Goal: Information Seeking & Learning: Find specific fact

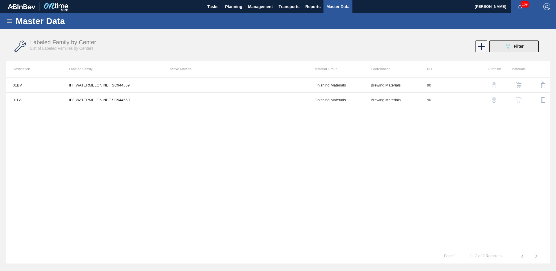
click at [515, 51] on button "089F7B8B-B2A5-4AFE-B5C0-19BA573D28AC Filter" at bounding box center [513, 47] width 49 height 12
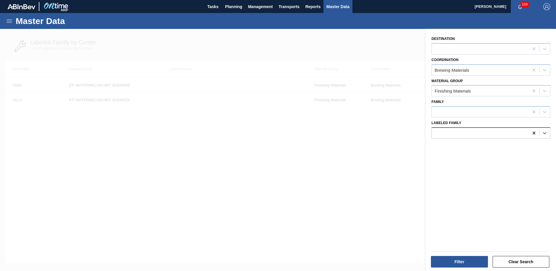
click at [535, 131] on icon at bounding box center [534, 133] width 6 height 6
type Family "IFF apple nef"
click at [481, 163] on div "Destination Coordination Brewing Materials Material Group Finishing Materials F…" at bounding box center [491, 151] width 130 height 244
click at [480, 138] on div at bounding box center [490, 132] width 119 height 11
type Family "apple nef"
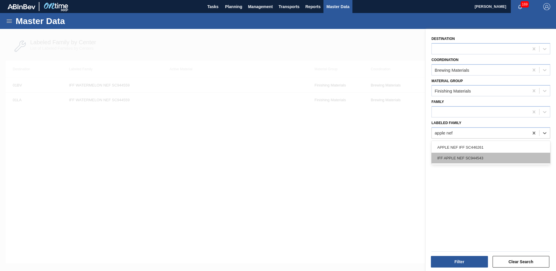
click at [501, 157] on div "IFF APPLE NEF SC944543" at bounding box center [490, 158] width 119 height 11
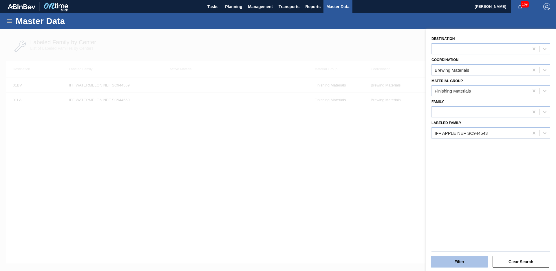
click at [466, 263] on button "Filter" at bounding box center [459, 262] width 57 height 12
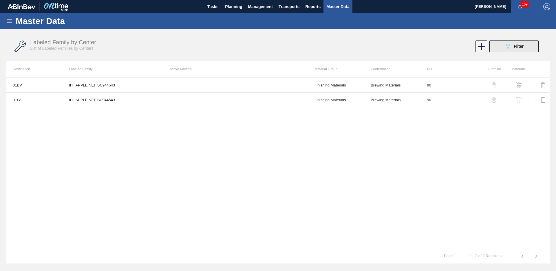
click at [512, 45] on div "089F7B8B-B2A5-4AFE-B5C0-19BA573D28AC Filter" at bounding box center [513, 46] width 19 height 7
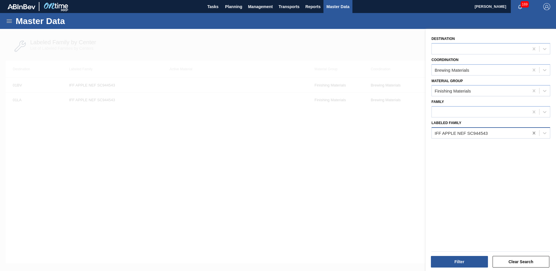
click at [532, 131] on icon at bounding box center [534, 133] width 6 height 6
type Family "IFF lemon"
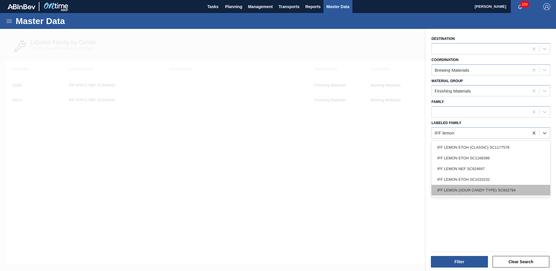
click at [512, 191] on div "IFF LEMON (SOUR CANDY TYPE) SC932794" at bounding box center [490, 190] width 119 height 11
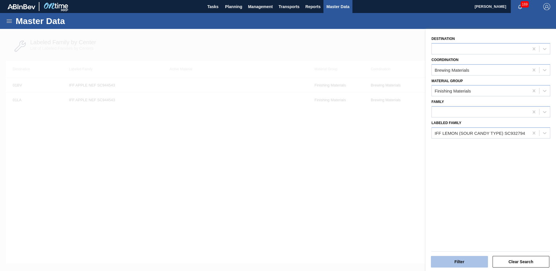
click at [464, 263] on button "Filter" at bounding box center [459, 262] width 57 height 12
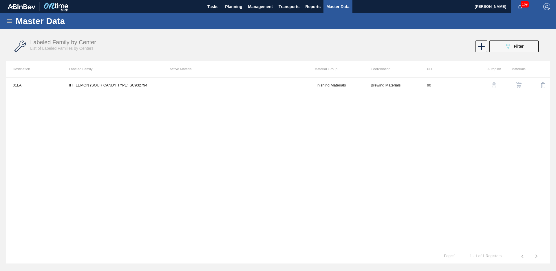
click at [538, 40] on div "Labeled Family by Center List of Labeled Families by Centers 089F7B8B-B2A5-4AFE…" at bounding box center [278, 47] width 544 height 22
click at [532, 47] on button "089F7B8B-B2A5-4AFE-B5C0-19BA573D28AC Filter" at bounding box center [513, 47] width 49 height 12
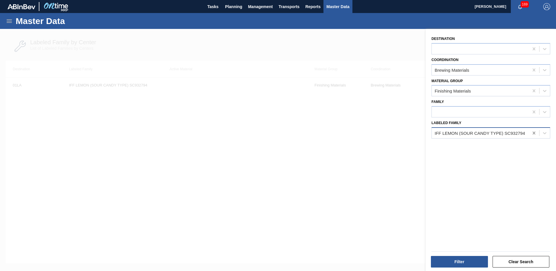
click at [532, 132] on icon at bounding box center [533, 133] width 3 height 3
click at [475, 186] on div "Destination Coordination Brewing Materials Material Group Finishing Materials F…" at bounding box center [491, 151] width 130 height 244
click at [369, 174] on div at bounding box center [278, 164] width 556 height 271
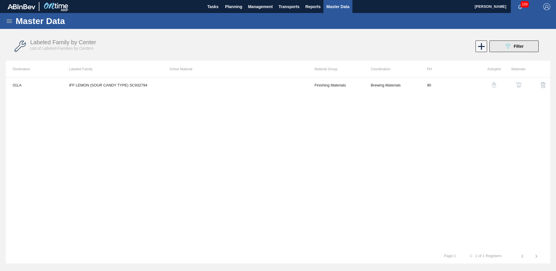
click at [502, 47] on button "089F7B8B-B2A5-4AFE-B5C0-19BA573D28AC Filter" at bounding box center [513, 47] width 49 height 12
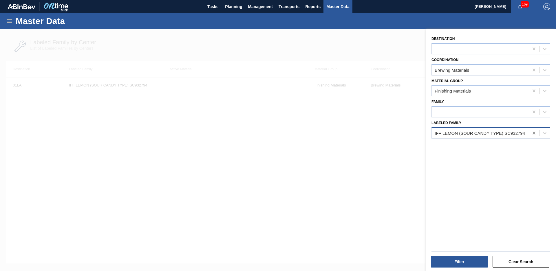
click at [529, 133] on div at bounding box center [534, 133] width 10 height 10
type Family "iff rasp"
click at [458, 263] on button "Filter" at bounding box center [459, 262] width 57 height 12
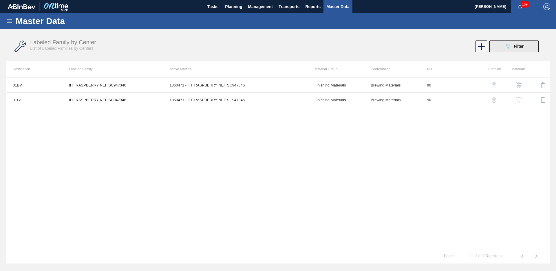
click at [518, 43] on div "089F7B8B-B2A5-4AFE-B5C0-19BA573D28AC Filter" at bounding box center [513, 46] width 19 height 7
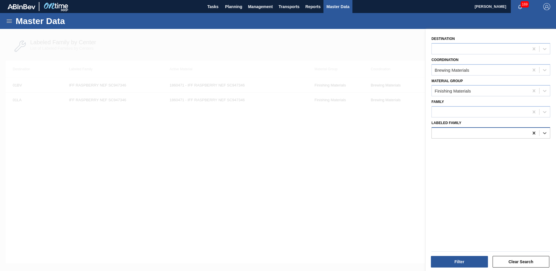
click at [532, 134] on icon at bounding box center [533, 133] width 3 height 3
type Family "IFF ras"
click at [448, 259] on button "Filter" at bounding box center [459, 262] width 57 height 12
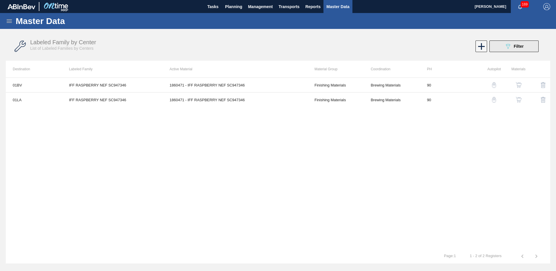
click at [520, 42] on button "089F7B8B-B2A5-4AFE-B5C0-19BA573D28AC Filter" at bounding box center [513, 47] width 49 height 12
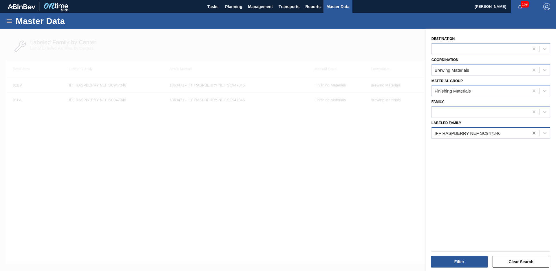
click at [535, 136] on div at bounding box center [534, 133] width 10 height 10
type Family "SOV PINeapple"
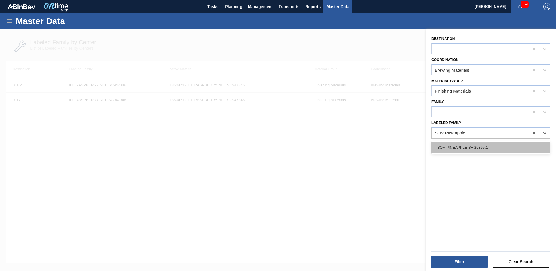
click at [446, 149] on div "SOV PINEAPPLE SF-25395.1" at bounding box center [490, 147] width 119 height 11
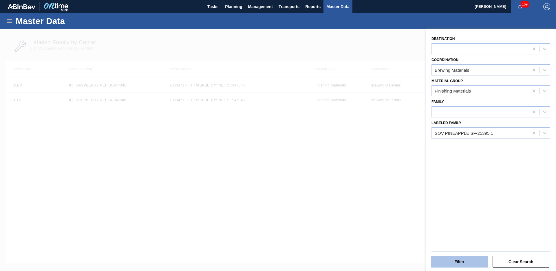
click at [472, 263] on button "Filter" at bounding box center [459, 262] width 57 height 12
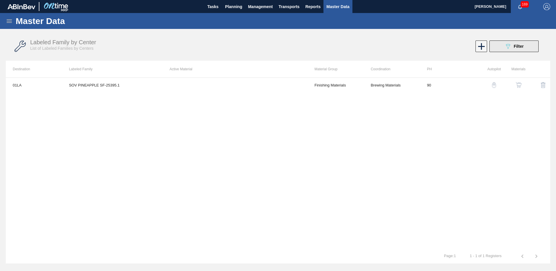
click at [514, 46] on span "Filter" at bounding box center [519, 46] width 10 height 5
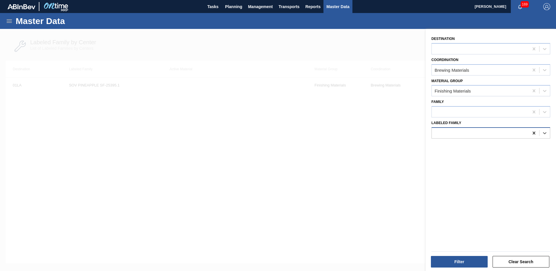
click at [534, 135] on icon at bounding box center [533, 133] width 3 height 3
type Family "bell fire"
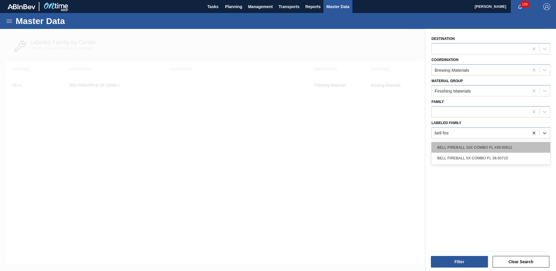
click at [494, 146] on div "BELL FIREBALL 10X COMBO FL #39.50611" at bounding box center [490, 147] width 119 height 11
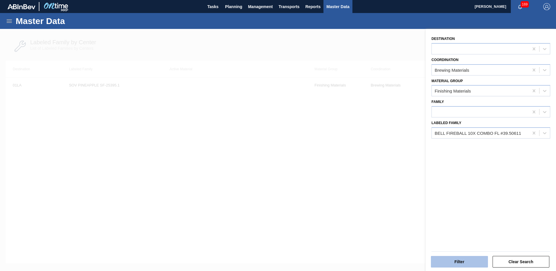
click at [467, 257] on button "Filter" at bounding box center [459, 262] width 57 height 12
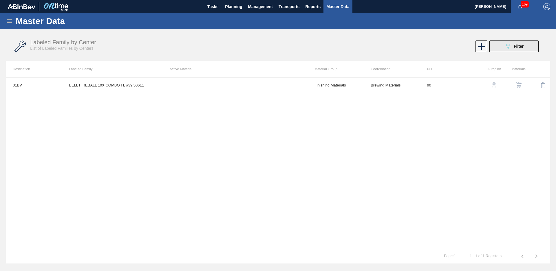
click at [517, 47] on span "Filter" at bounding box center [519, 46] width 10 height 5
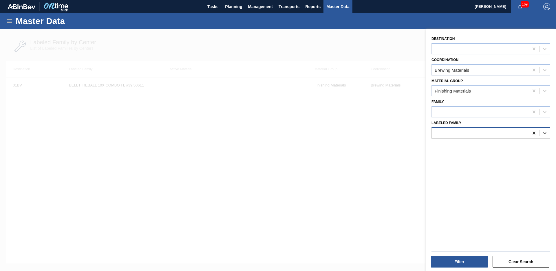
click at [531, 132] on icon at bounding box center [534, 133] width 6 height 6
type Family "fir nat peach"
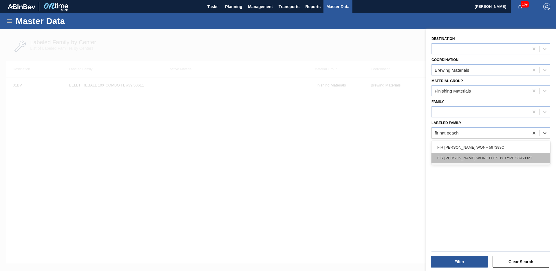
click at [499, 154] on div "FIR [PERSON_NAME] WONF FLESHY TYPE 5395032T" at bounding box center [490, 158] width 119 height 11
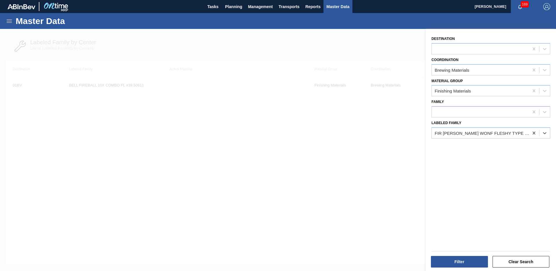
click at [467, 255] on div "Filter Clear Search" at bounding box center [490, 261] width 123 height 14
click at [466, 259] on button "Filter" at bounding box center [459, 262] width 57 height 12
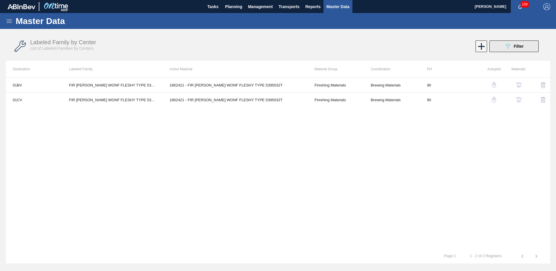
click at [495, 47] on button "089F7B8B-B2A5-4AFE-B5C0-19BA573D28AC Filter" at bounding box center [513, 47] width 49 height 12
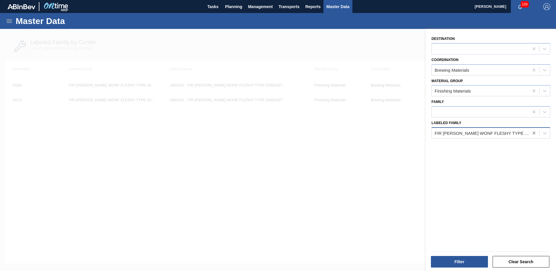
click at [535, 135] on icon at bounding box center [534, 133] width 6 height 6
type Family "FIR nat pea"
click at [488, 132] on div at bounding box center [480, 133] width 97 height 8
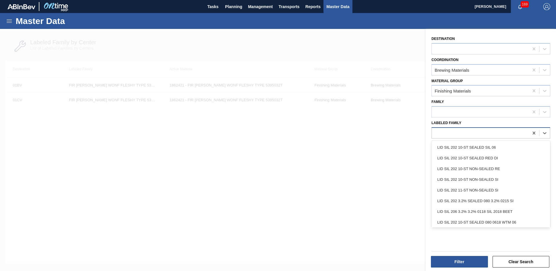
click at [488, 132] on div at bounding box center [480, 133] width 97 height 8
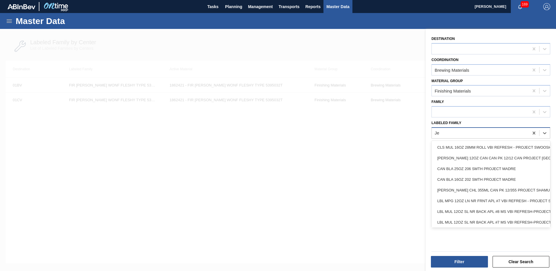
type Family "J"
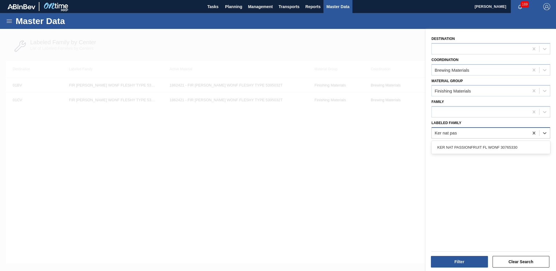
type Family "Ker nat pass"
click at [487, 144] on div "KER NAT PASSIONFRUIT FL WONF 30765330" at bounding box center [490, 147] width 119 height 11
click at [460, 261] on button "Filter" at bounding box center [459, 262] width 57 height 12
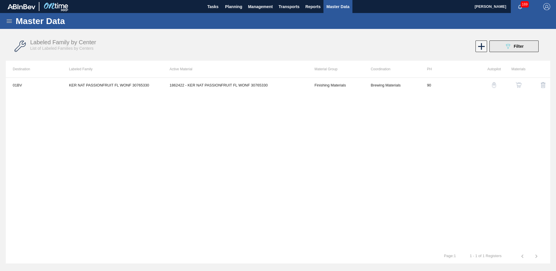
click at [525, 44] on button "089F7B8B-B2A5-4AFE-B5C0-19BA573D28AC Filter" at bounding box center [513, 47] width 49 height 12
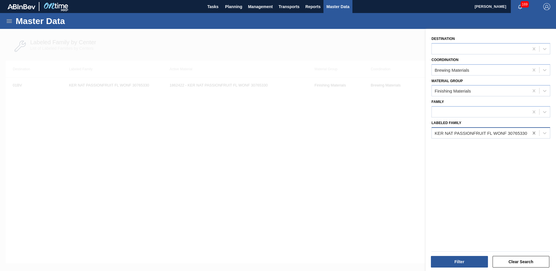
click at [534, 132] on icon at bounding box center [533, 133] width 3 height 3
type Family "IFF juicy"
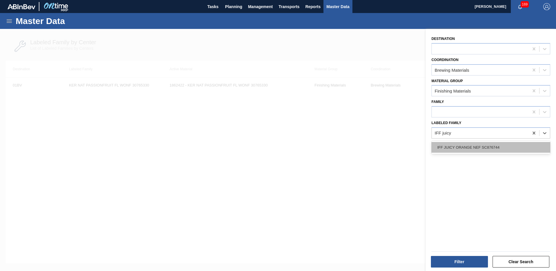
click at [472, 146] on div "IFF JUICY ORANGE NEF SC876744" at bounding box center [490, 147] width 119 height 11
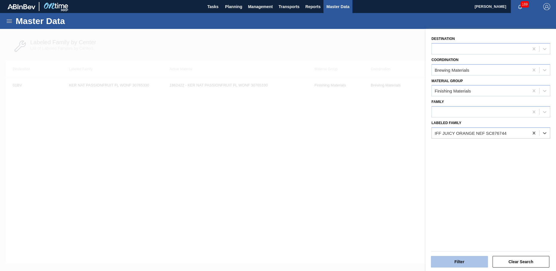
click at [475, 265] on button "Filter" at bounding box center [459, 262] width 57 height 12
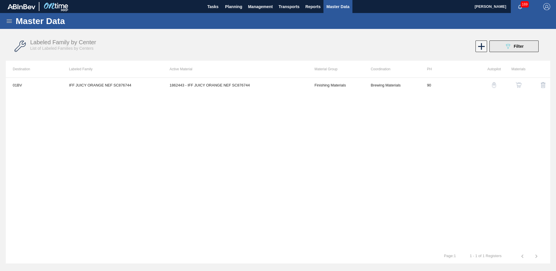
click at [512, 44] on div "089F7B8B-B2A5-4AFE-B5C0-19BA573D28AC Filter" at bounding box center [513, 46] width 19 height 7
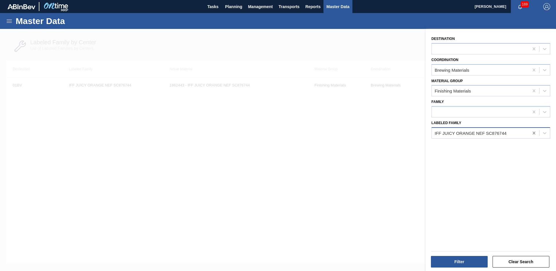
click at [532, 132] on icon at bounding box center [533, 133] width 3 height 3
type Family "Sen red"
click at [464, 260] on button "Filter" at bounding box center [459, 262] width 57 height 12
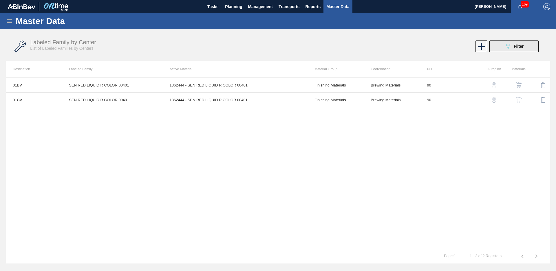
click at [507, 51] on button "089F7B8B-B2A5-4AFE-B5C0-19BA573D28AC Filter" at bounding box center [513, 47] width 49 height 12
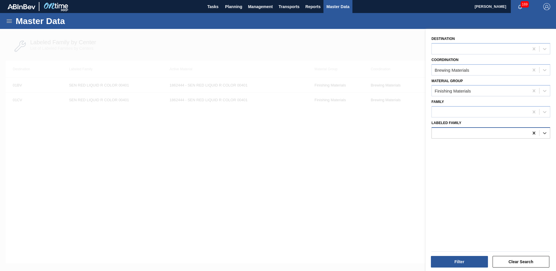
click at [529, 130] on div at bounding box center [534, 133] width 10 height 10
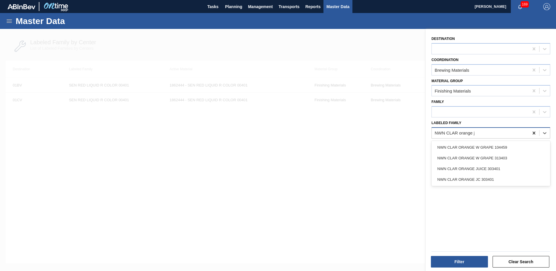
type Family "NWN CLAR orange jc"
click at [492, 145] on div "NWN CLAR ORANGE JC 303401" at bounding box center [490, 147] width 119 height 11
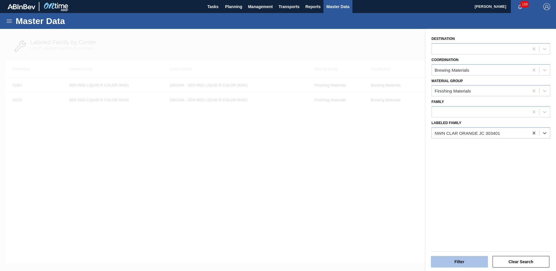
click at [460, 259] on button "Filter" at bounding box center [459, 262] width 57 height 12
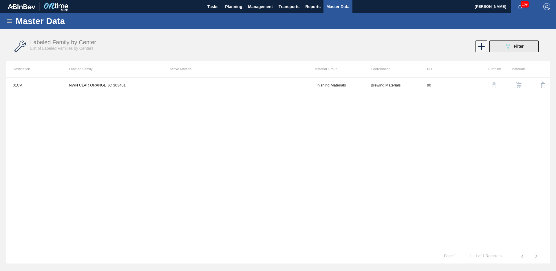
click at [513, 43] on div "089F7B8B-B2A5-4AFE-B5C0-19BA573D28AC Filter" at bounding box center [513, 46] width 19 height 7
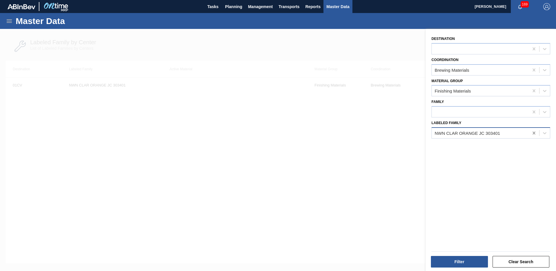
click at [531, 133] on icon at bounding box center [534, 133] width 6 height 6
type Family "Wld nat orange"
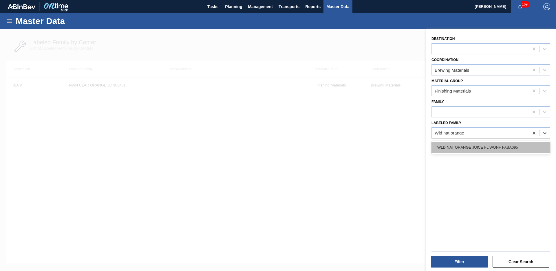
click at [512, 148] on div "WLD NAT ORANGE JUICE FL WONF FASA095" at bounding box center [490, 147] width 119 height 11
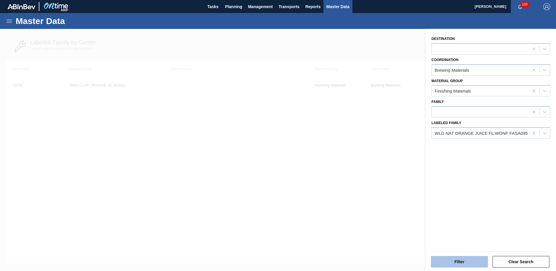
click at [470, 263] on button "Filter" at bounding box center [459, 262] width 57 height 12
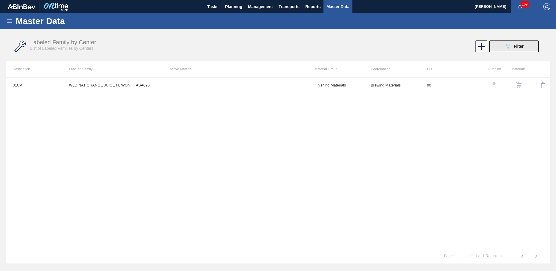
click at [521, 51] on button "089F7B8B-B2A5-4AFE-B5C0-19BA573D28AC Filter" at bounding box center [513, 47] width 49 height 12
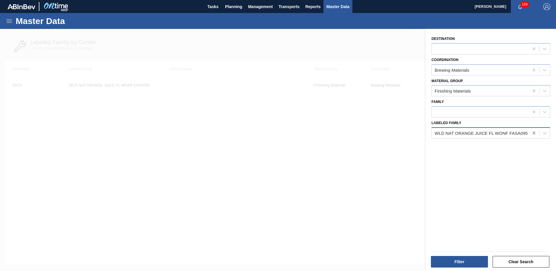
click at [537, 136] on div at bounding box center [534, 133] width 10 height 10
type Family "doh nat lemon"
click at [486, 157] on div "Destination Coordination Brewing Materials Material Group Finishing Materials F…" at bounding box center [491, 151] width 130 height 244
click at [508, 135] on div at bounding box center [480, 133] width 97 height 8
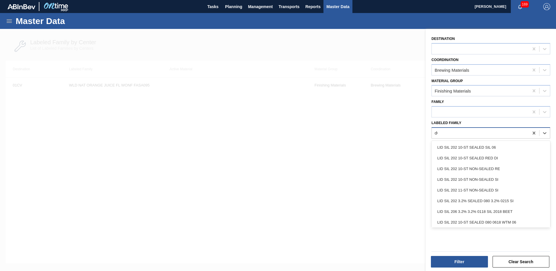
type Family "d"
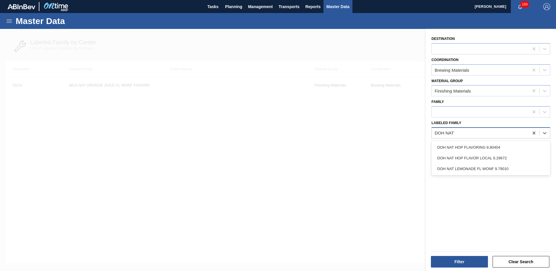
type Family "DOH NAT L"
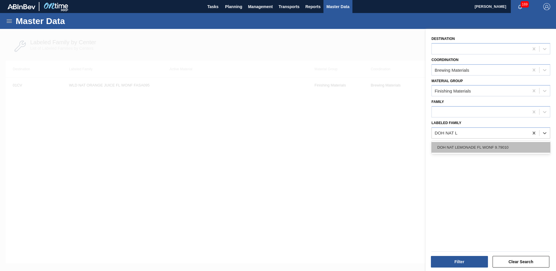
click at [484, 145] on div "DOH NAT LEMONADE FL WONF 9.79010" at bounding box center [490, 147] width 119 height 11
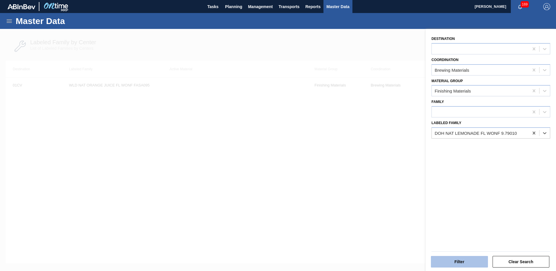
click at [469, 262] on button "Filter" at bounding box center [459, 262] width 57 height 12
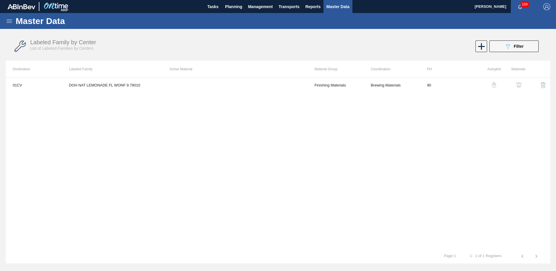
drag, startPoint x: 513, startPoint y: 46, endPoint x: 509, endPoint y: 56, distance: 10.9
click at [513, 46] on div "089F7B8B-B2A5-4AFE-B5C0-19BA573D28AC Filter" at bounding box center [513, 46] width 19 height 7
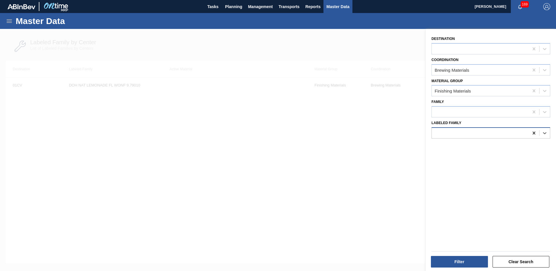
click at [534, 131] on icon at bounding box center [534, 133] width 6 height 6
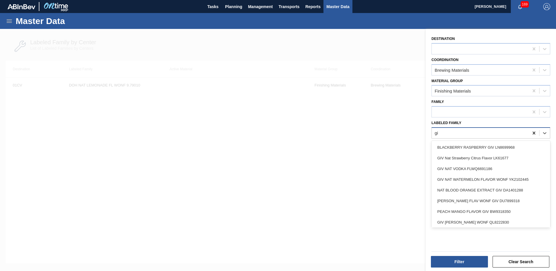
type Family "g"
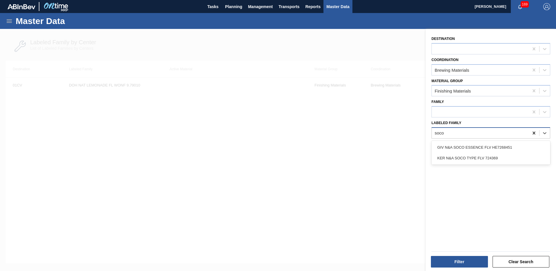
type Family "soco e"
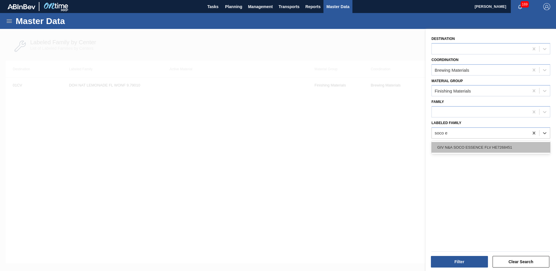
click at [495, 148] on div "GIV N&A SOCO ESSENCE FLV HE7268451" at bounding box center [490, 147] width 119 height 11
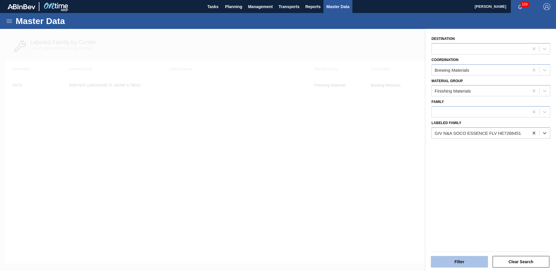
click at [468, 261] on button "Filter" at bounding box center [459, 262] width 57 height 12
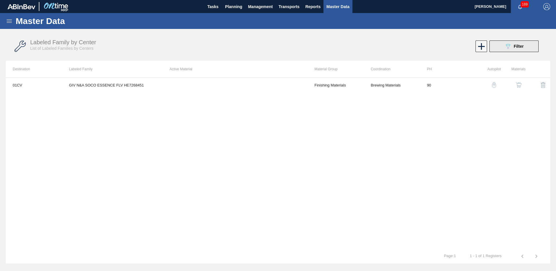
click at [516, 49] on div "089F7B8B-B2A5-4AFE-B5C0-19BA573D28AC Filter" at bounding box center [513, 46] width 19 height 7
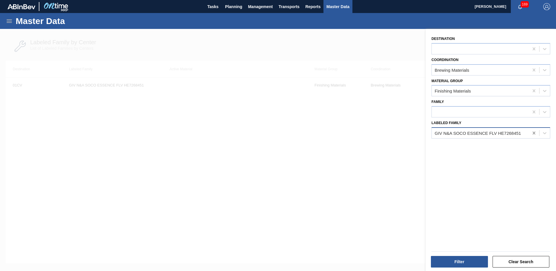
click at [531, 133] on icon at bounding box center [534, 133] width 6 height 6
type Family "Ker N&A"
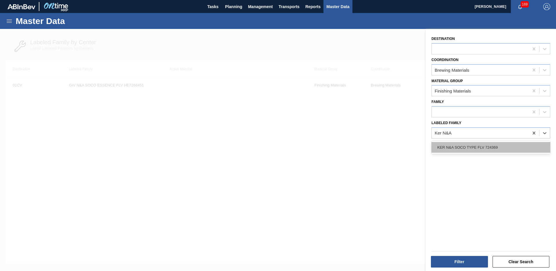
click at [510, 150] on div "KER N&A SOCO TYPE FLV 724369" at bounding box center [490, 147] width 119 height 11
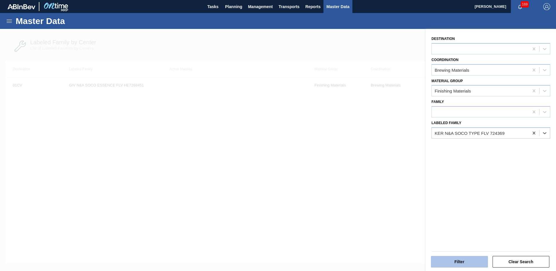
click at [447, 263] on button "Filter" at bounding box center [459, 262] width 57 height 12
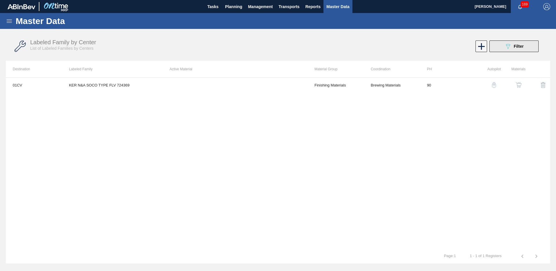
click at [519, 47] on span "Filter" at bounding box center [519, 46] width 10 height 5
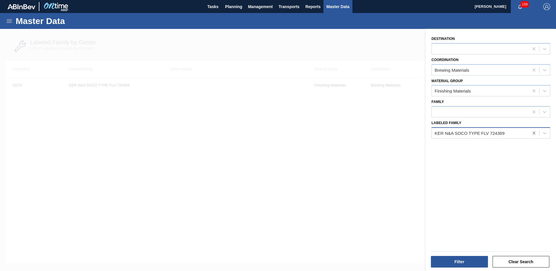
click at [533, 135] on icon at bounding box center [534, 133] width 6 height 6
type Family "giv art"
click at [510, 140] on div "Destination Coordination Brewing Materials Material Group Finishing Materials F…" at bounding box center [491, 151] width 130 height 244
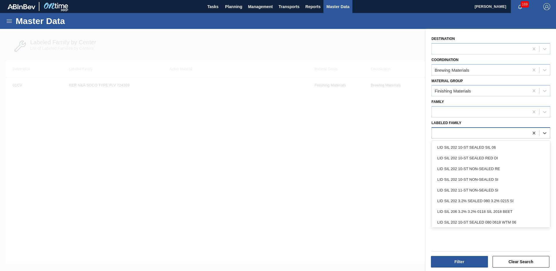
click at [501, 131] on div at bounding box center [480, 133] width 97 height 8
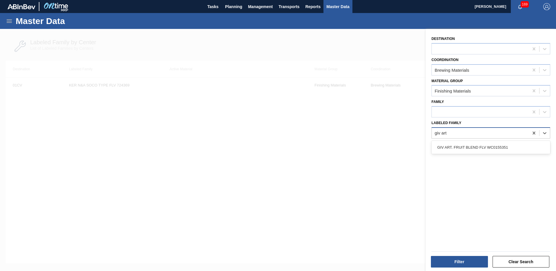
type Family "giv ar"
click at [492, 147] on div "GIV ART. FRUIT BLEND FLV WC0155351" at bounding box center [490, 147] width 119 height 11
click at [460, 259] on button "Filter" at bounding box center [459, 262] width 57 height 12
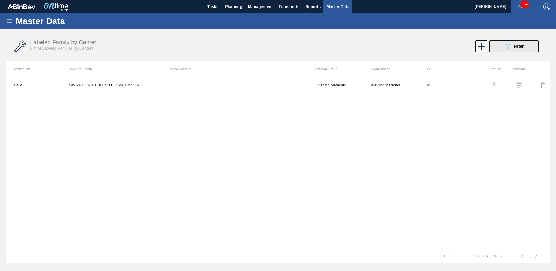
click at [518, 45] on span "Filter" at bounding box center [519, 46] width 10 height 5
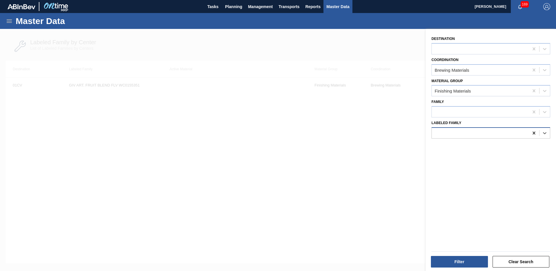
click at [530, 136] on div at bounding box center [534, 133] width 10 height 10
type Family "giv whisk"
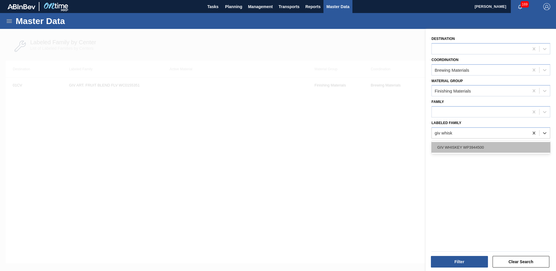
click at [479, 148] on div "GIV WHISKEY WP3944500" at bounding box center [490, 147] width 119 height 11
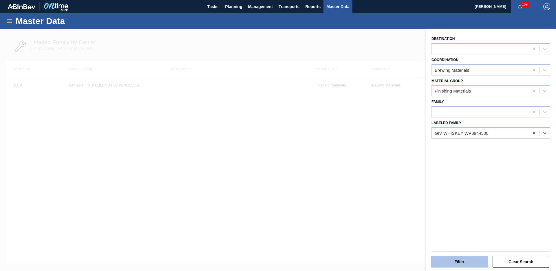
click at [450, 260] on button "Filter" at bounding box center [459, 262] width 57 height 12
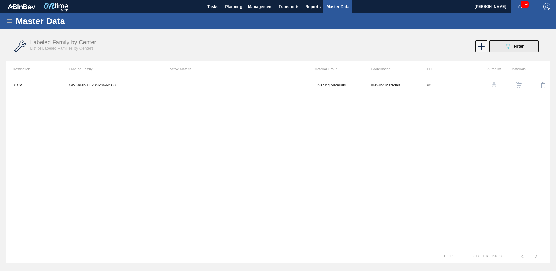
click at [520, 48] on span "Filter" at bounding box center [519, 46] width 10 height 5
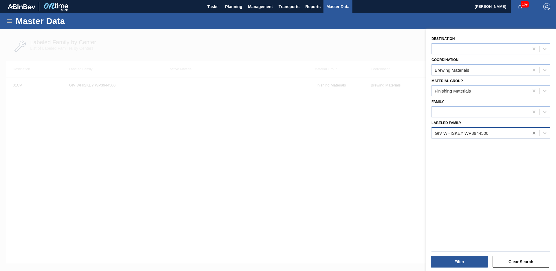
click at [533, 132] on icon at bounding box center [534, 133] width 6 height 6
type Family "SYN nat"
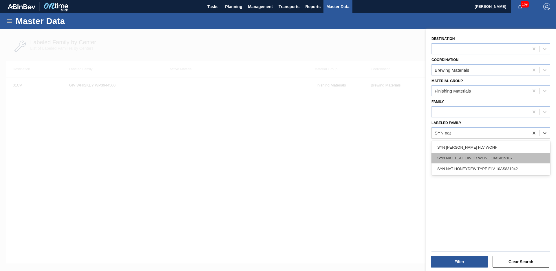
click at [519, 159] on div "SYN NAT TEA FLAVOR WONF 10AS819107" at bounding box center [490, 158] width 119 height 11
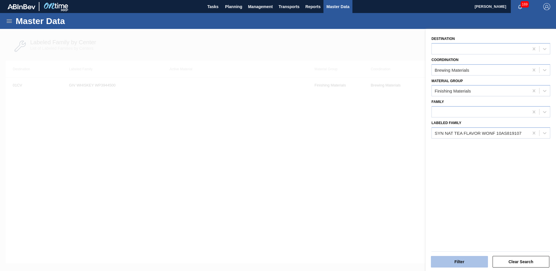
click at [468, 259] on button "Filter" at bounding box center [459, 262] width 57 height 12
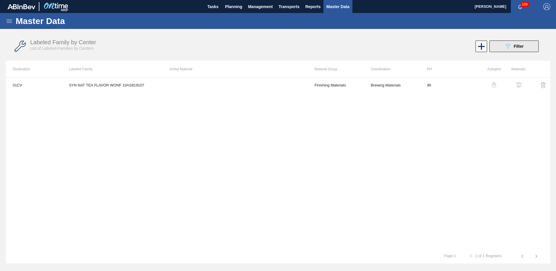
click at [507, 41] on button "089F7B8B-B2A5-4AFE-B5C0-19BA573D28AC Filter" at bounding box center [513, 47] width 49 height 12
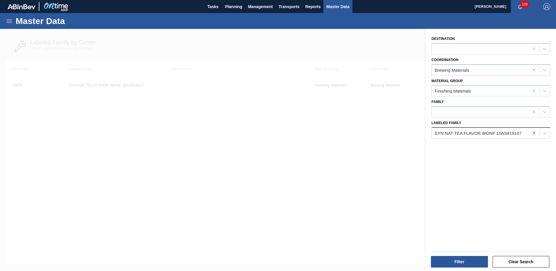
click at [536, 132] on div at bounding box center [534, 133] width 10 height 10
type Family "nwn org white gra"
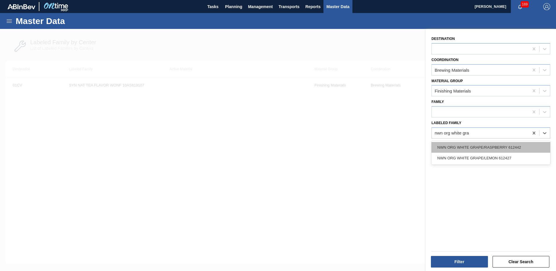
click at [468, 150] on div "NWN ORG WHITE GRAPE/RASPBERRY 612442" at bounding box center [490, 147] width 119 height 11
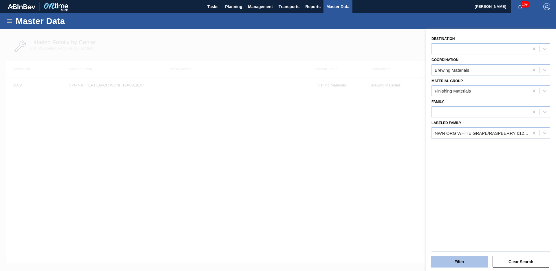
click at [464, 259] on button "Filter" at bounding box center [459, 262] width 57 height 12
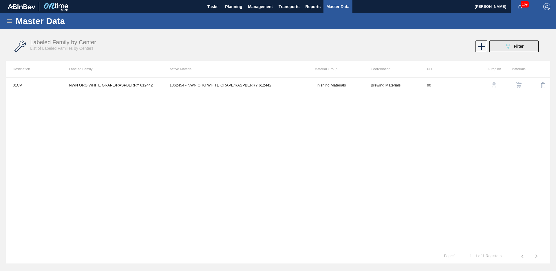
click at [505, 52] on button "089F7B8B-B2A5-4AFE-B5C0-19BA573D28AC Filter" at bounding box center [513, 47] width 49 height 12
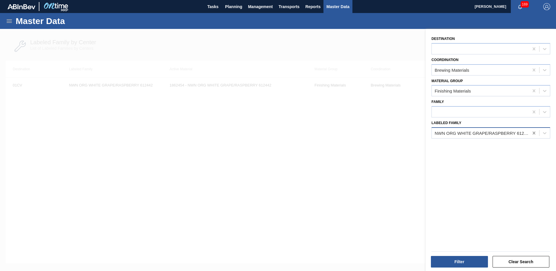
click at [535, 136] on div at bounding box center [534, 133] width 10 height 10
type Family "nwn org white"
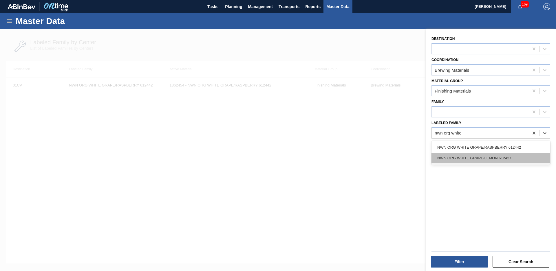
click at [524, 158] on div "NWN ORG WHITE GRAPE/LEMON 612427" at bounding box center [490, 158] width 119 height 11
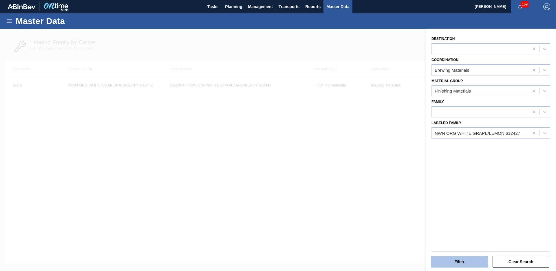
click at [449, 261] on button "Filter" at bounding box center [459, 262] width 57 height 12
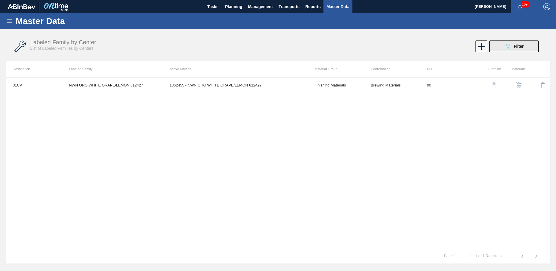
click at [496, 44] on button "089F7B8B-B2A5-4AFE-B5C0-19BA573D28AC Filter" at bounding box center [513, 47] width 49 height 12
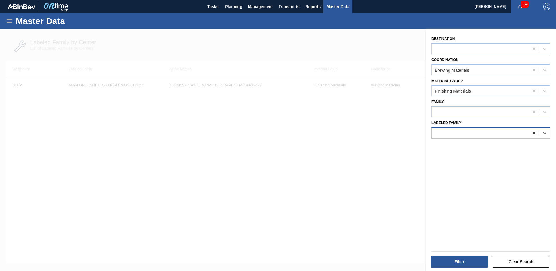
click at [531, 132] on icon at bounding box center [534, 133] width 6 height 6
type Family "fir [PERSON_NAME]"
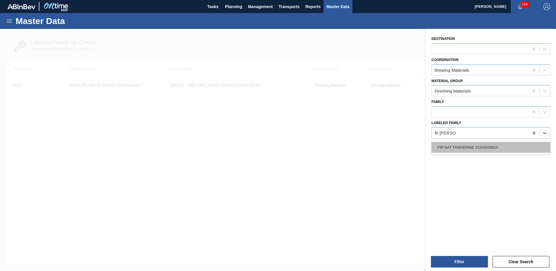
click at [472, 146] on div "FIR NAT TANGERINE 515450SW10" at bounding box center [490, 147] width 119 height 11
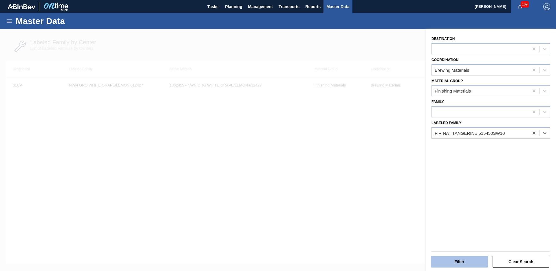
click at [464, 265] on button "Filter" at bounding box center [459, 262] width 57 height 12
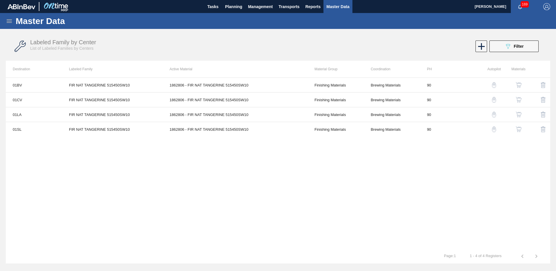
click at [530, 40] on div "Labeled Family by Center List of Labeled Families by Centers 089F7B8B-B2A5-4AFE…" at bounding box center [278, 47] width 544 height 22
click at [513, 48] on div "089F7B8B-B2A5-4AFE-B5C0-19BA573D28AC Filter" at bounding box center [513, 46] width 19 height 7
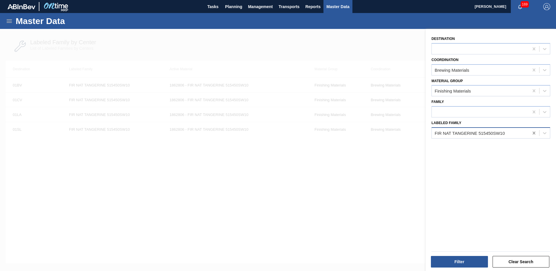
click at [533, 136] on div at bounding box center [534, 133] width 10 height 10
type Family "IFF tangerine"
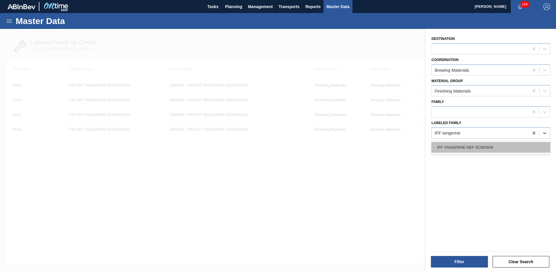
click at [506, 148] on div "IFF TANGERINE NEF SC903659" at bounding box center [490, 147] width 119 height 11
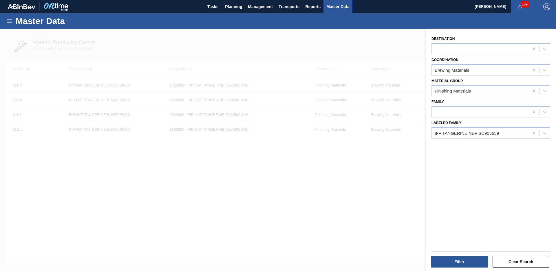
click at [477, 268] on div "Filter" at bounding box center [460, 262] width 62 height 13
click at [476, 260] on button "Filter" at bounding box center [459, 262] width 57 height 12
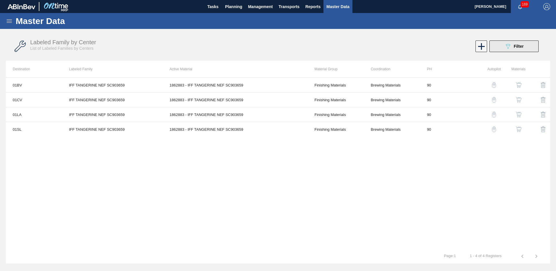
click at [504, 50] on icon "089F7B8B-B2A5-4AFE-B5C0-19BA573D28AC" at bounding box center [507, 46] width 7 height 7
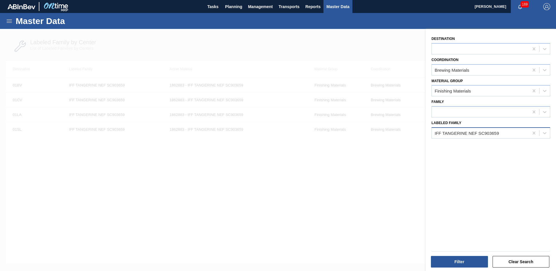
click at [528, 133] on div "IFF TANGERINE NEF SC903659" at bounding box center [480, 133] width 97 height 8
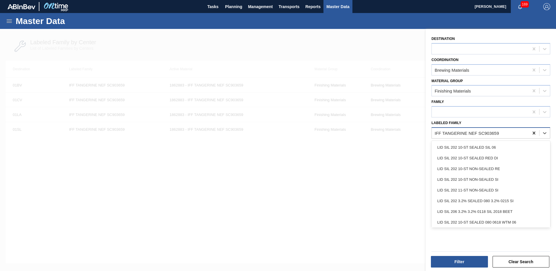
click at [532, 133] on icon at bounding box center [534, 133] width 6 height 6
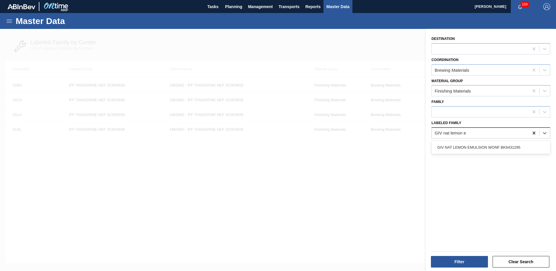
type Family "GIV nat lemon em"
click at [499, 147] on div "GIV NAT LEMON EMULSION WONF BK6431295" at bounding box center [490, 147] width 119 height 11
click at [449, 261] on button "Filter" at bounding box center [459, 262] width 57 height 12
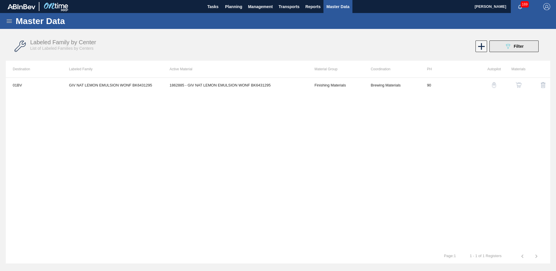
click at [502, 41] on button "089F7B8B-B2A5-4AFE-B5C0-19BA573D28AC Filter" at bounding box center [513, 47] width 49 height 12
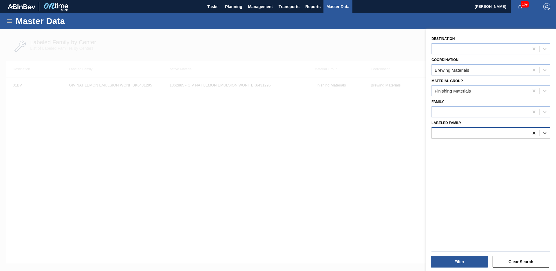
click at [534, 133] on icon at bounding box center [533, 133] width 3 height 3
type Family "iff blueberry nef"
click at [479, 156] on div "Destination Coordination Brewing Materials Material Group Finishing Materials F…" at bounding box center [491, 151] width 130 height 244
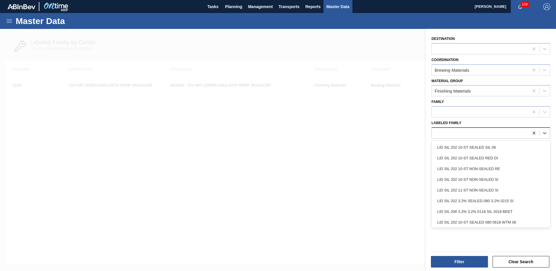
click at [492, 134] on div at bounding box center [480, 133] width 97 height 8
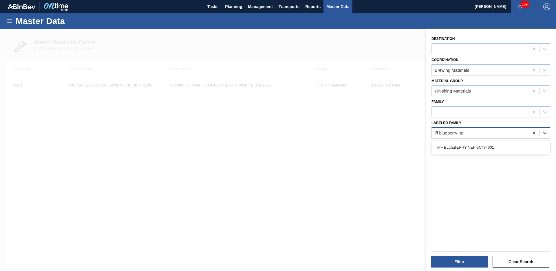
type Family "iff blueberry nef"
click at [490, 143] on div "IFF BLUEBERRY NEF SC484301" at bounding box center [490, 147] width 119 height 11
click at [464, 259] on button "Filter" at bounding box center [459, 262] width 57 height 12
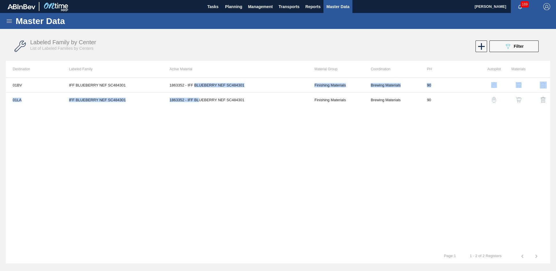
drag, startPoint x: 194, startPoint y: 85, endPoint x: 200, endPoint y: 107, distance: 23.0
click at [200, 107] on div "01BV IFF BLUEBERRY NEF SC484301 1863352 - IFF BLUEBERRY NEF SC484301 Finishing …" at bounding box center [278, 164] width 544 height 172
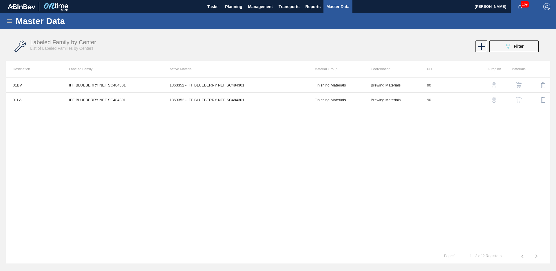
drag, startPoint x: 200, startPoint y: 107, endPoint x: 234, endPoint y: 117, distance: 35.1
click at [234, 117] on div "01BV IFF BLUEBERRY NEF SC484301 1863352 - IFF BLUEBERRY NEF SC484301 Finishing …" at bounding box center [278, 164] width 544 height 172
click at [505, 44] on icon "089F7B8B-B2A5-4AFE-B5C0-19BA573D28AC" at bounding box center [507, 46] width 7 height 7
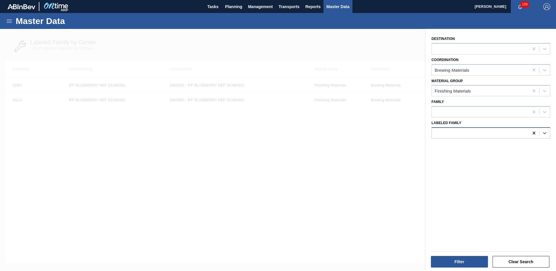
click at [534, 134] on icon at bounding box center [534, 133] width 6 height 6
type Family "F"
type Family "Giv nat gua"
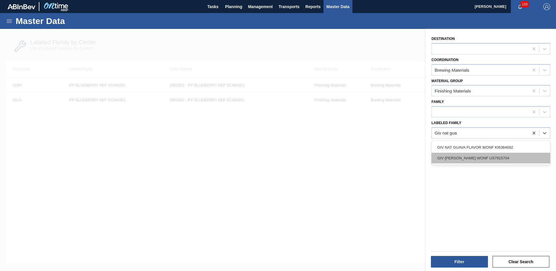
click at [501, 158] on div "GIV [PERSON_NAME] WONF US7915704" at bounding box center [490, 158] width 119 height 11
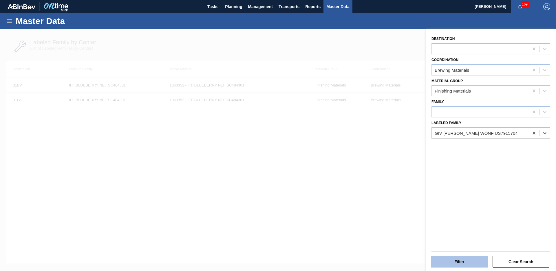
click at [470, 265] on button "Filter" at bounding box center [459, 262] width 57 height 12
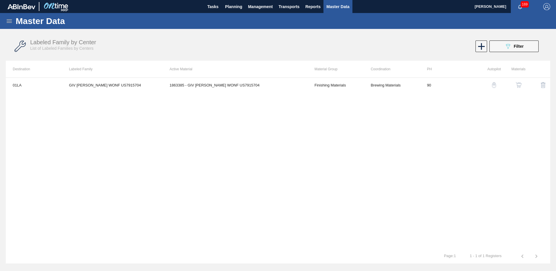
click at [520, 66] on th "Materials" at bounding box center [513, 69] width 25 height 17
click at [515, 49] on div "089F7B8B-B2A5-4AFE-B5C0-19BA573D28AC Filter" at bounding box center [513, 46] width 19 height 7
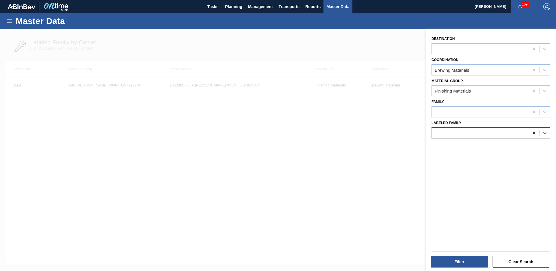
click at [533, 137] on div at bounding box center [534, 133] width 10 height 10
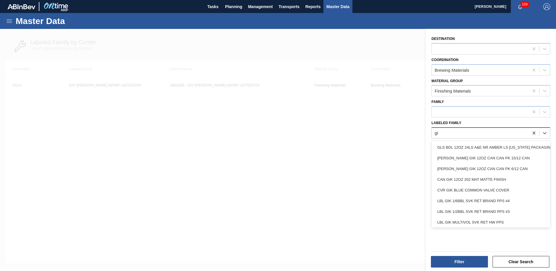
type Family "g"
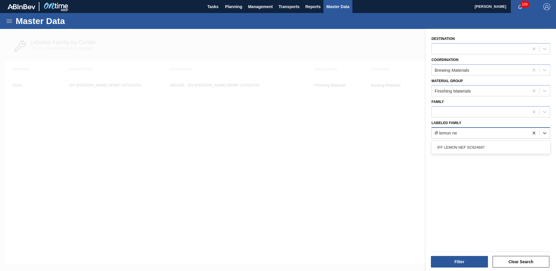
type Family "iff lemon nef"
click at [510, 146] on div "IFF LEMON NEF SC924697" at bounding box center [490, 147] width 119 height 11
click at [456, 265] on button "Filter" at bounding box center [459, 262] width 57 height 12
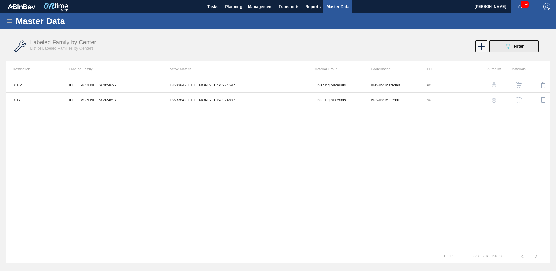
click at [519, 50] on div "089F7B8B-B2A5-4AFE-B5C0-19BA573D28AC Filter" at bounding box center [513, 46] width 19 height 7
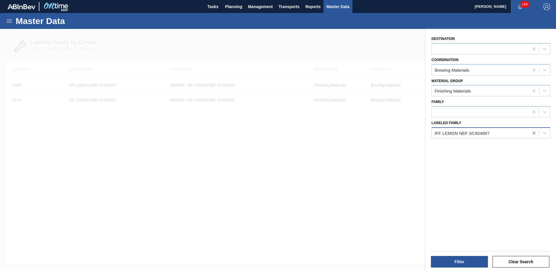
click at [531, 136] on div at bounding box center [534, 133] width 10 height 10
type Family "sov nat star"
click at [471, 260] on button "Filter" at bounding box center [459, 262] width 57 height 12
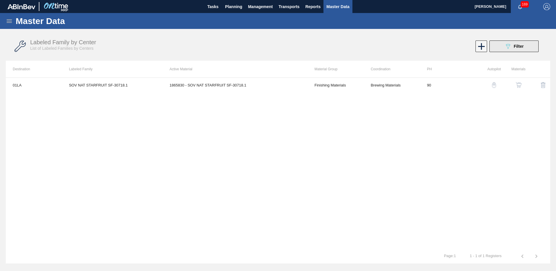
click at [509, 48] on icon "089F7B8B-B2A5-4AFE-B5C0-19BA573D28AC" at bounding box center [507, 46] width 7 height 7
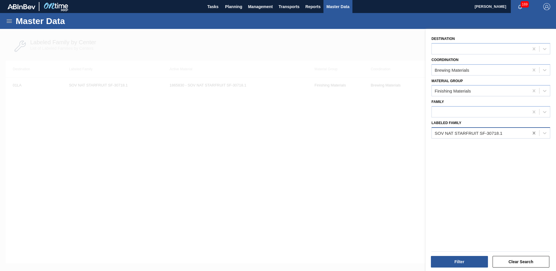
click at [534, 134] on icon at bounding box center [534, 133] width 6 height 6
type Family "SOV nat orange"
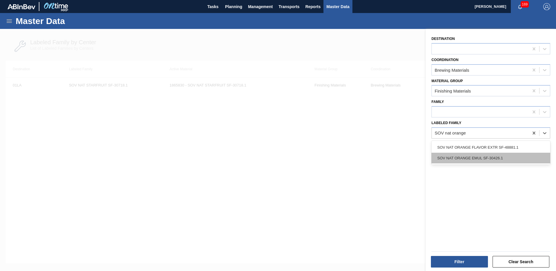
click at [507, 156] on div "SOV NAT ORANGE EMUL SF-30426.1" at bounding box center [490, 158] width 119 height 11
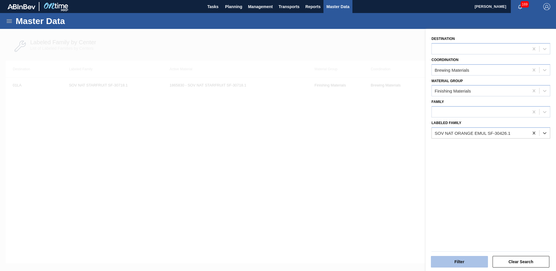
click at [459, 261] on button "Filter" at bounding box center [459, 262] width 57 height 12
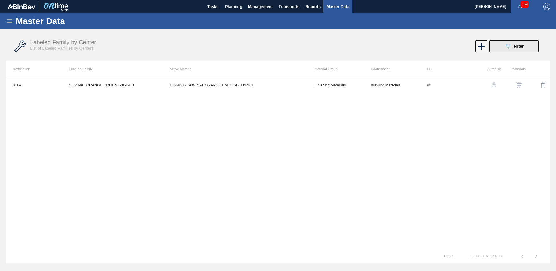
click at [521, 47] on span "Filter" at bounding box center [519, 46] width 10 height 5
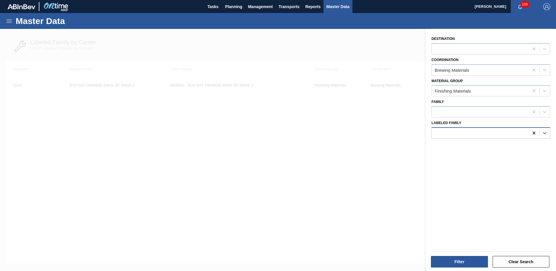
click at [536, 135] on div at bounding box center [534, 133] width 10 height 10
type Family "SOV nat passionfruit"
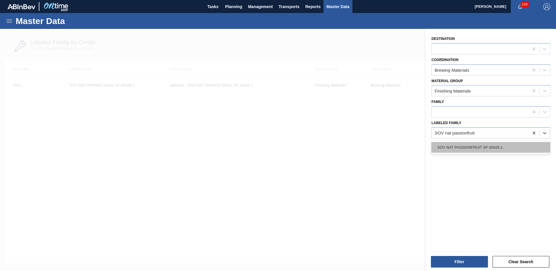
click at [504, 148] on div "SOV NAT PASSIONFRUIT SF-30426.1" at bounding box center [490, 147] width 119 height 11
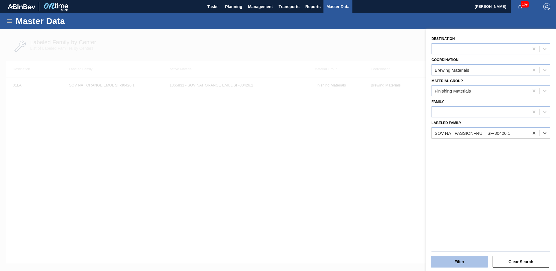
click at [459, 261] on button "Filter" at bounding box center [459, 262] width 57 height 12
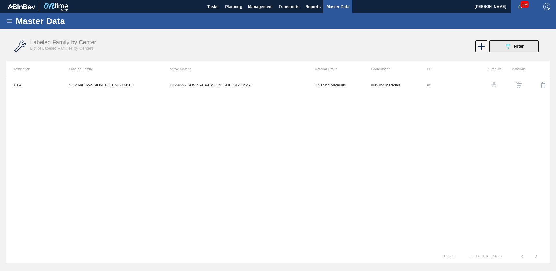
click at [512, 41] on button "089F7B8B-B2A5-4AFE-B5C0-19BA573D28AC Filter" at bounding box center [513, 47] width 49 height 12
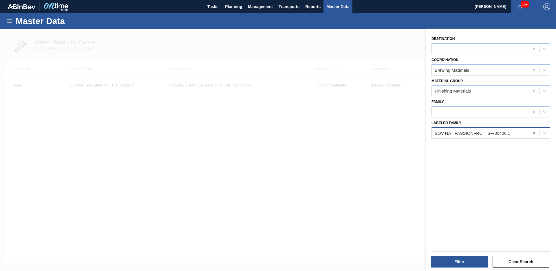
click at [534, 134] on icon at bounding box center [533, 133] width 3 height 3
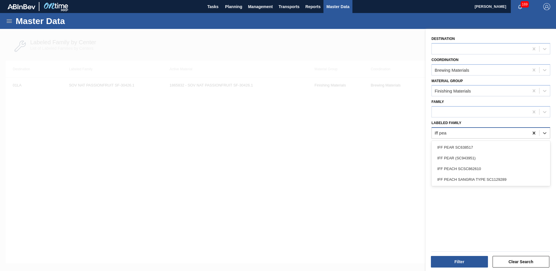
type Family "iff pear"
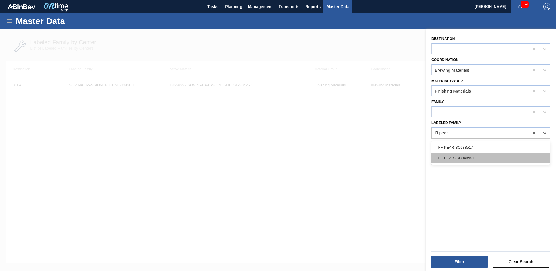
click at [511, 155] on div "IFF PEAR (SC943951)" at bounding box center [490, 158] width 119 height 11
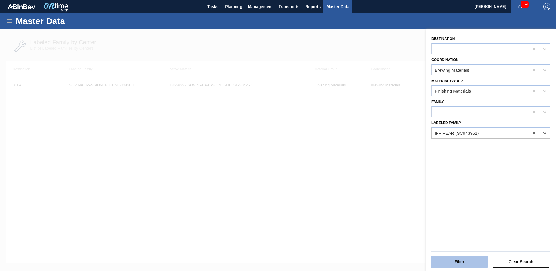
click at [477, 260] on button "Filter" at bounding box center [459, 262] width 57 height 12
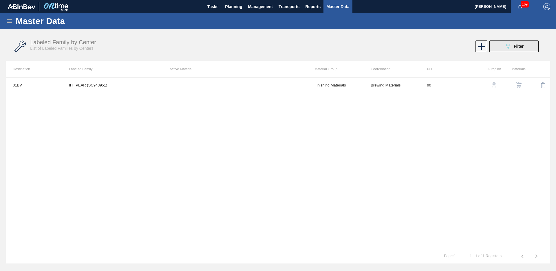
click at [499, 41] on button "089F7B8B-B2A5-4AFE-B5C0-19BA573D28AC Filter" at bounding box center [513, 47] width 49 height 12
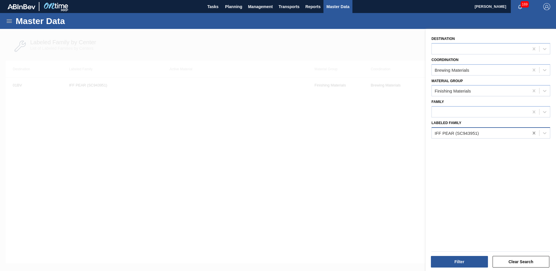
click at [532, 133] on icon at bounding box center [534, 133] width 6 height 6
type Family "iff vanill"
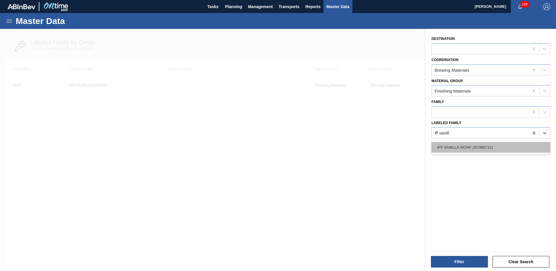
click at [515, 151] on div "IFF VANILLA WONF (SC965712)" at bounding box center [490, 147] width 119 height 11
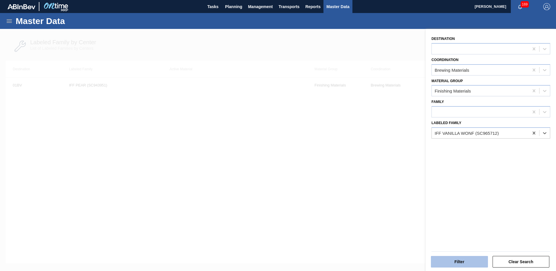
click at [466, 258] on button "Filter" at bounding box center [459, 262] width 57 height 12
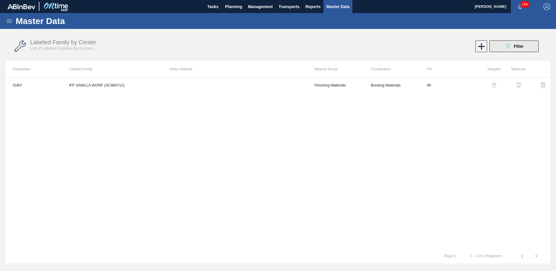
click at [517, 45] on span "Filter" at bounding box center [519, 46] width 10 height 5
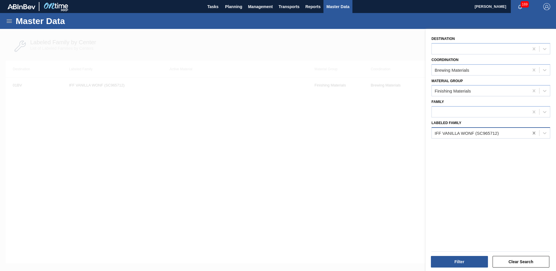
click at [530, 135] on div at bounding box center [534, 133] width 10 height 10
type Family "iff natura"
click at [517, 142] on div "IFF NATURAL FLAVOR VANILLA WONF (SC96905" at bounding box center [490, 147] width 119 height 13
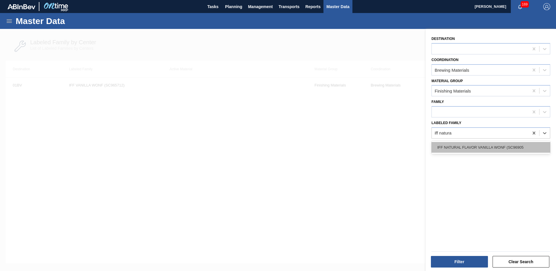
click at [512, 148] on div "IFF NATURAL FLAVOR VANILLA WONF (SC96905" at bounding box center [490, 147] width 119 height 11
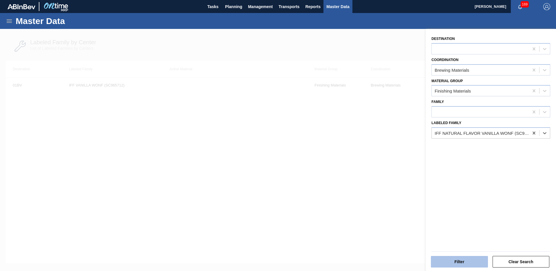
click at [468, 259] on button "Filter" at bounding box center [459, 262] width 57 height 12
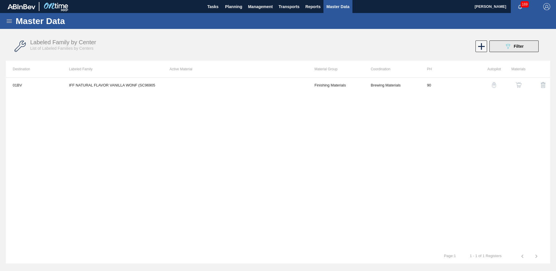
click at [503, 47] on button "089F7B8B-B2A5-4AFE-B5C0-19BA573D28AC Filter" at bounding box center [513, 47] width 49 height 12
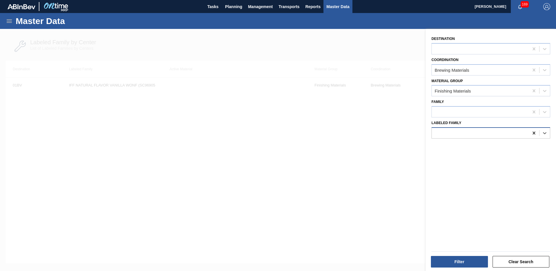
click at [533, 130] on icon at bounding box center [534, 133] width 6 height 6
type Family "sov [PERSON_NAME]"
click at [499, 141] on div "SOV NAT VANILLA FLAVOR WONF (SF-30814.1)" at bounding box center [490, 147] width 119 height 13
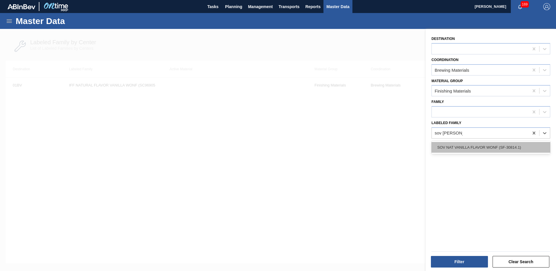
click at [499, 144] on div "SOV NAT VANILLA FLAVOR WONF (SF-30814.1)" at bounding box center [490, 147] width 119 height 11
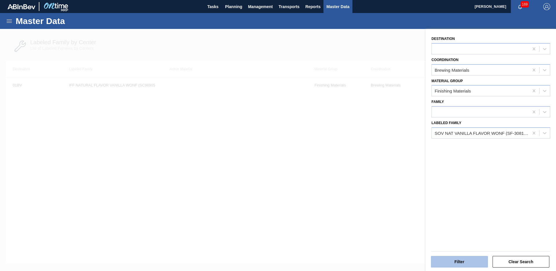
click at [455, 258] on button "Filter" at bounding box center [459, 262] width 57 height 12
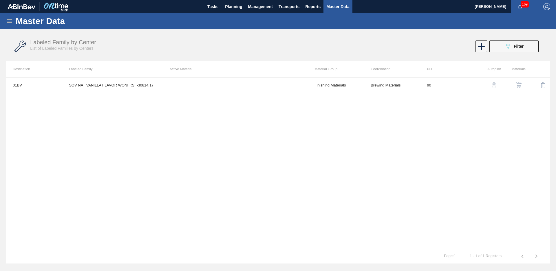
click at [527, 40] on div "Labeled Family by Center List of Labeled Families by Centers 089F7B8B-B2A5-4AFE…" at bounding box center [278, 47] width 544 height 22
click at [525, 42] on button "089F7B8B-B2A5-4AFE-B5C0-19BA573D28AC Filter" at bounding box center [513, 47] width 49 height 12
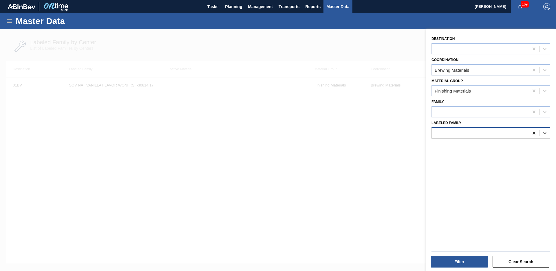
click at [534, 132] on icon at bounding box center [533, 133] width 3 height 3
type Family "sym maple"
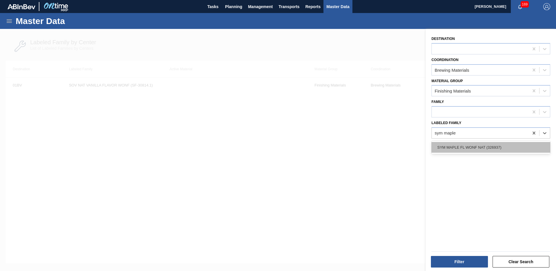
click at [507, 142] on div "SYM MAPLE FL WONF NAT (326937)" at bounding box center [490, 147] width 119 height 11
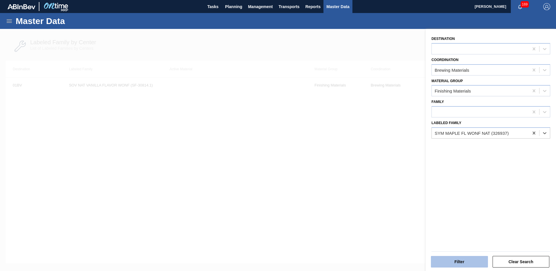
click at [462, 262] on button "Filter" at bounding box center [459, 262] width 57 height 12
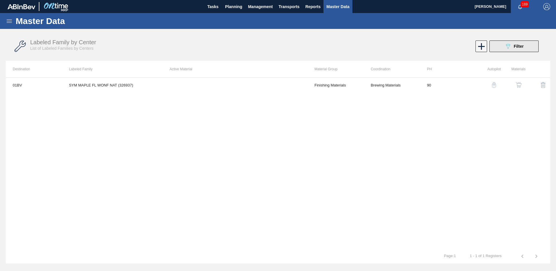
click at [512, 46] on div "089F7B8B-B2A5-4AFE-B5C0-19BA573D28AC Filter" at bounding box center [513, 46] width 19 height 7
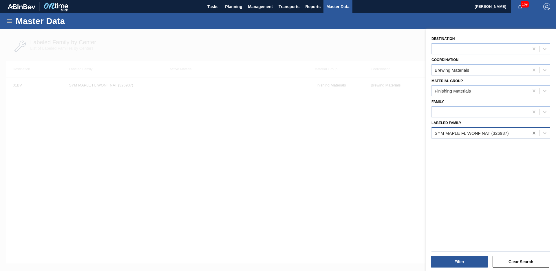
click at [534, 135] on icon at bounding box center [534, 133] width 6 height 6
type Family "sym nat pu"
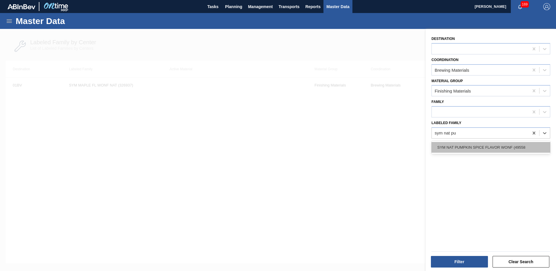
click at [517, 143] on div "SYM NAT PUMPKIN SPICE FLAVOR WONF (49558" at bounding box center [490, 147] width 119 height 11
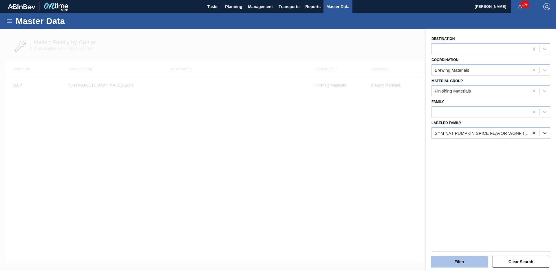
click at [462, 262] on button "Filter" at bounding box center [459, 262] width 57 height 12
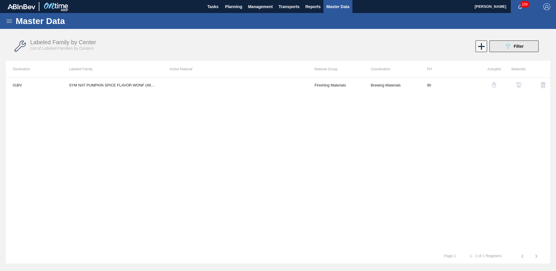
click at [519, 43] on div "089F7B8B-B2A5-4AFE-B5C0-19BA573D28AC Filter" at bounding box center [513, 46] width 19 height 7
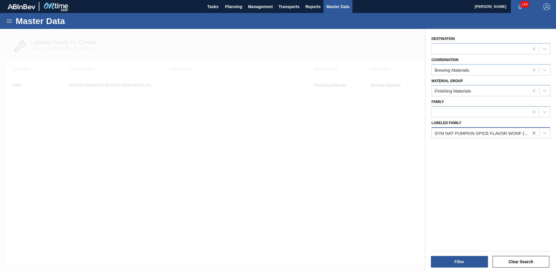
click at [531, 131] on icon at bounding box center [534, 133] width 6 height 6
type Family "Giv [PERSON_NAME]"
click at [459, 261] on button "Filter" at bounding box center [459, 262] width 57 height 12
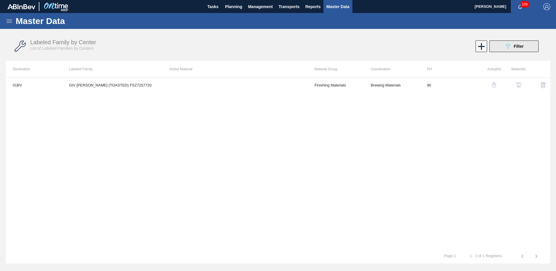
click at [500, 50] on button "089F7B8B-B2A5-4AFE-B5C0-19BA573D28AC Filter" at bounding box center [513, 47] width 49 height 12
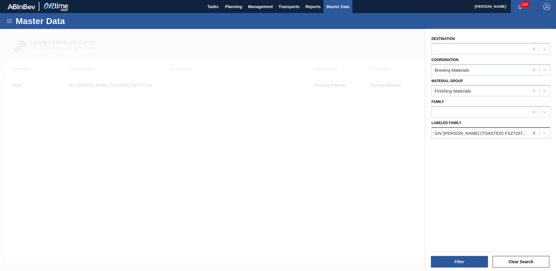
click at [532, 133] on icon at bounding box center [534, 133] width 6 height 6
type Family "giv nat maple w"
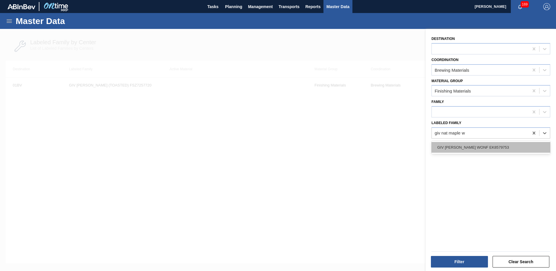
click at [466, 148] on div "GIV [PERSON_NAME] WONF EK8579753" at bounding box center [490, 147] width 119 height 11
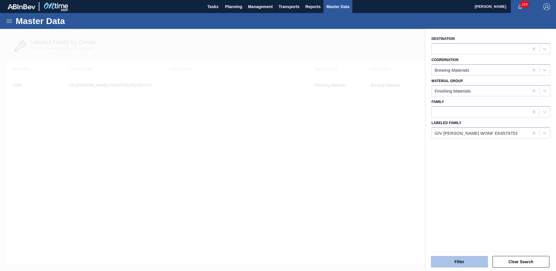
click at [457, 267] on button "Filter" at bounding box center [459, 262] width 57 height 12
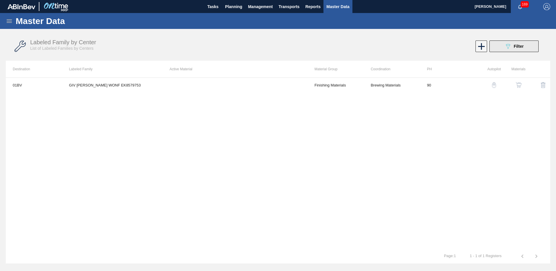
click at [512, 47] on div "089F7B8B-B2A5-4AFE-B5C0-19BA573D28AC Filter" at bounding box center [513, 46] width 19 height 7
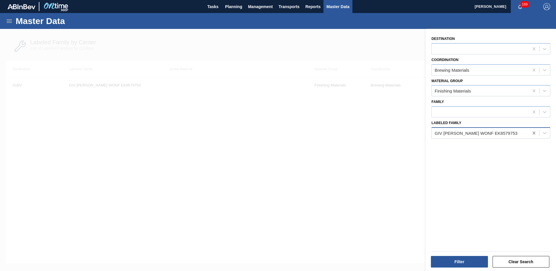
click at [535, 133] on icon at bounding box center [534, 133] width 6 height 6
type Family "giv pum"
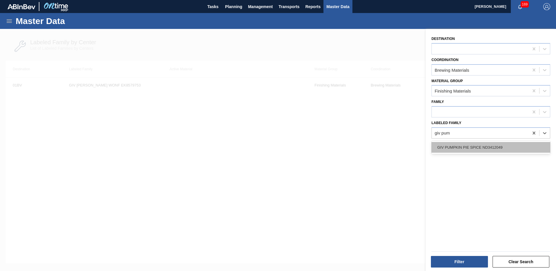
click at [484, 145] on div "GIV PUMPKIN PIE SPICE ND3412049" at bounding box center [490, 147] width 119 height 11
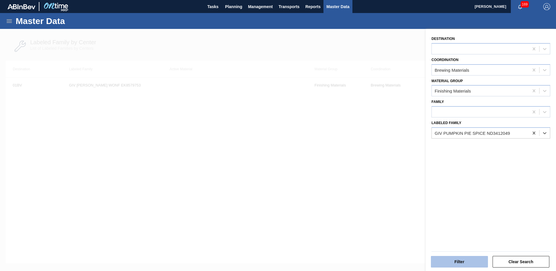
click at [469, 259] on button "Filter" at bounding box center [459, 262] width 57 height 12
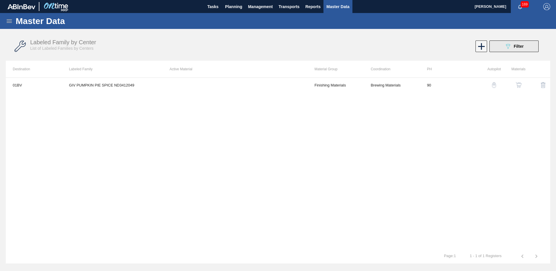
click at [517, 45] on span "Filter" at bounding box center [519, 46] width 10 height 5
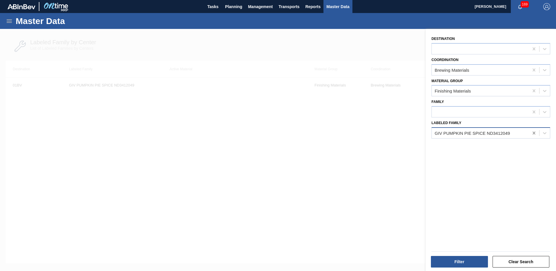
click at [534, 133] on icon at bounding box center [533, 133] width 3 height 3
type Family "giv nat cinnamon extract"
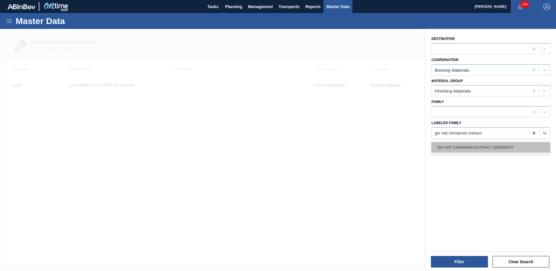
click at [513, 147] on div "GIV NAT CINNAMON EXTRACT QO8356707" at bounding box center [490, 147] width 119 height 11
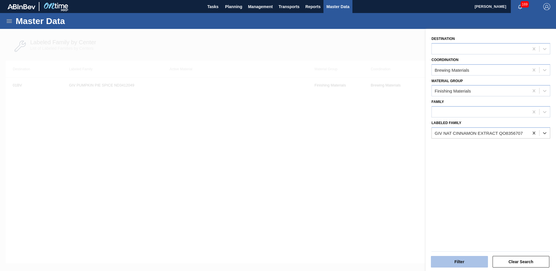
click at [447, 263] on button "Filter" at bounding box center [459, 262] width 57 height 12
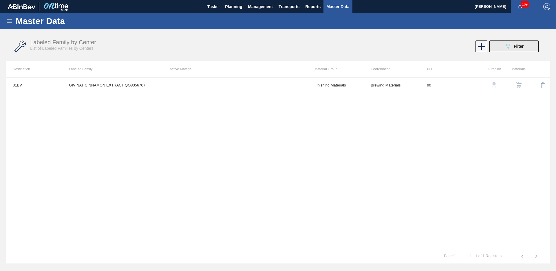
drag, startPoint x: 510, startPoint y: 54, endPoint x: 517, endPoint y: 49, distance: 8.9
click at [510, 54] on div "Labeled Family by Center List of Labeled Families by Centers 089F7B8B-B2A5-4AFE…" at bounding box center [278, 47] width 544 height 22
click at [520, 45] on span "Filter" at bounding box center [519, 46] width 10 height 5
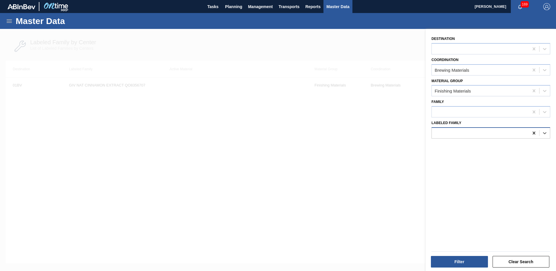
click at [532, 137] on div at bounding box center [534, 133] width 10 height 10
type Family "sov nat grapefruit"
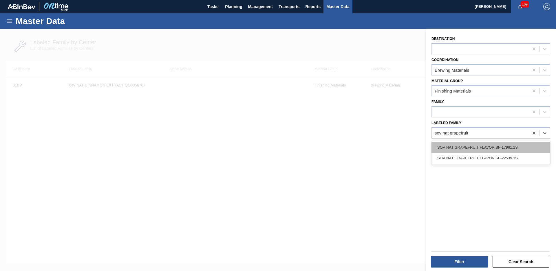
click at [512, 147] on div "SOV NAT GRAPEFRUIT FLAVOR SF-17961.1S" at bounding box center [490, 147] width 119 height 11
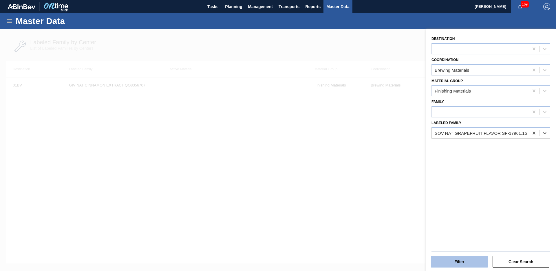
click at [463, 258] on div "Filter" at bounding box center [460, 262] width 62 height 13
click at [461, 260] on button "Filter" at bounding box center [459, 262] width 57 height 12
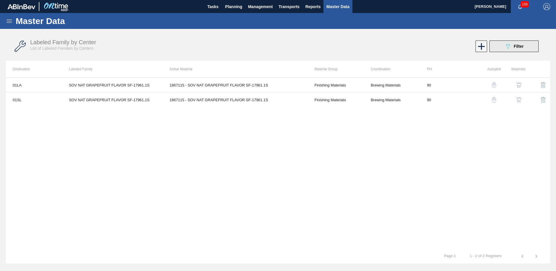
click at [520, 48] on span "Filter" at bounding box center [519, 46] width 10 height 5
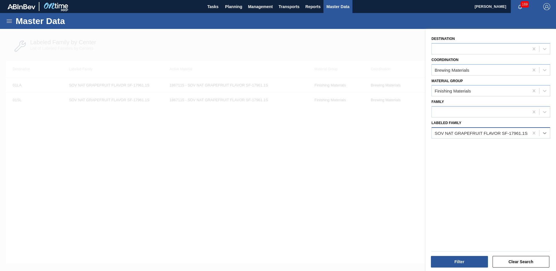
click at [540, 137] on div at bounding box center [544, 133] width 10 height 10
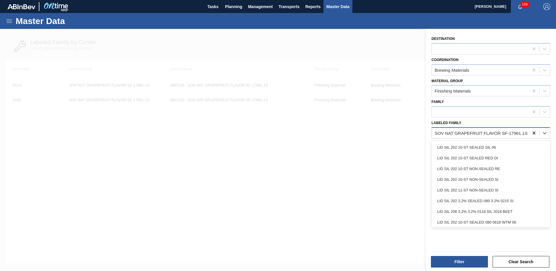
click at [534, 137] on div at bounding box center [534, 133] width 10 height 10
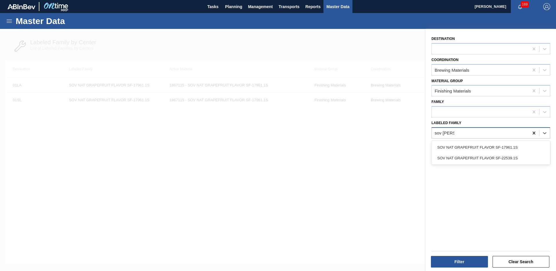
type Family "sov nat gra"
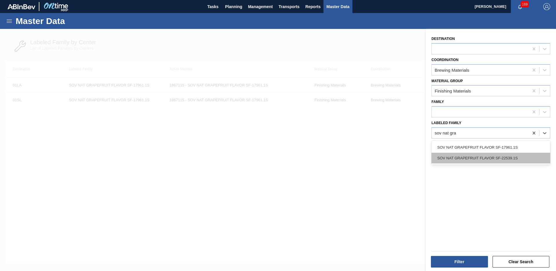
click at [508, 160] on div "SOV NAT GRAPEFRUIT FLAVOR SF-22539.1S" at bounding box center [490, 158] width 119 height 11
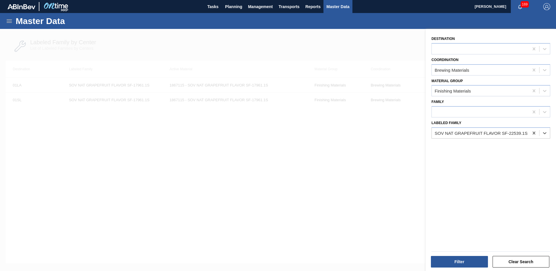
click at [456, 269] on div "Filter Clear Search" at bounding box center [488, 257] width 130 height 29
click at [468, 266] on button "Filter" at bounding box center [459, 262] width 57 height 12
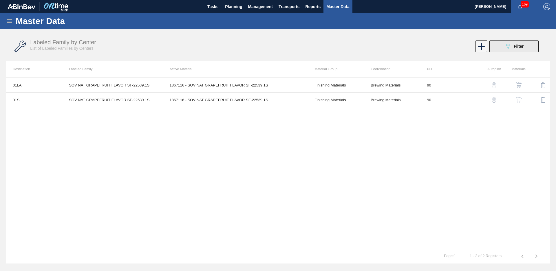
click at [503, 44] on button "089F7B8B-B2A5-4AFE-B5C0-19BA573D28AC Filter" at bounding box center [513, 47] width 49 height 12
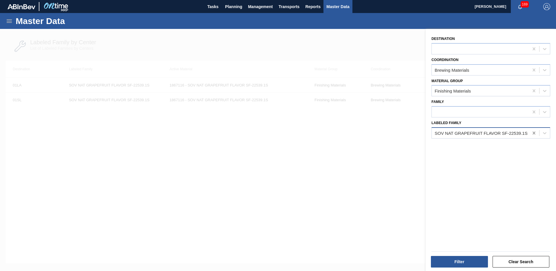
click at [531, 133] on icon at bounding box center [534, 133] width 6 height 6
type Family "SOV nat lime"
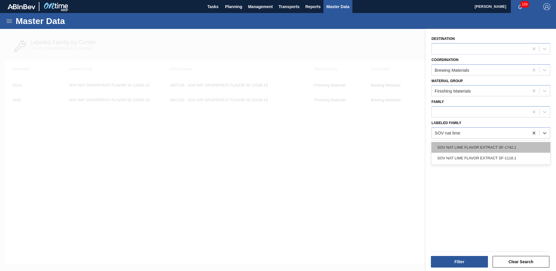
click at [511, 145] on div "SOV NAT LIME FLAVOR EXTRACT SF-1742.1" at bounding box center [490, 147] width 119 height 11
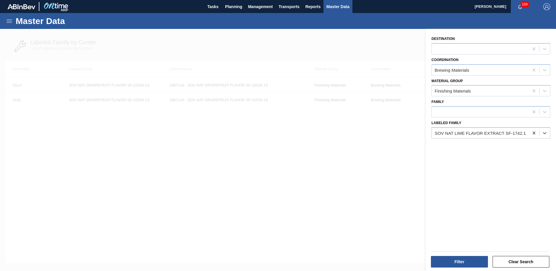
click at [460, 268] on div "Filter" at bounding box center [460, 262] width 62 height 13
click at [470, 262] on button "Filter" at bounding box center [459, 262] width 57 height 12
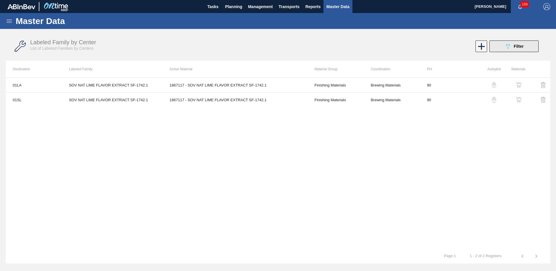
click at [514, 52] on button "089F7B8B-B2A5-4AFE-B5C0-19BA573D28AC Filter" at bounding box center [513, 47] width 49 height 12
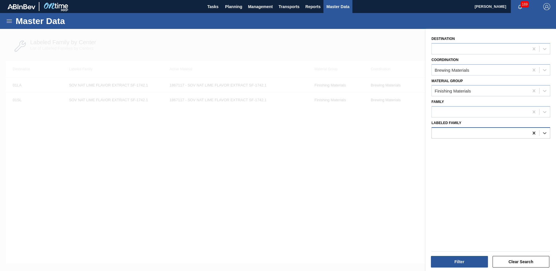
click at [535, 135] on icon at bounding box center [534, 133] width 6 height 6
type Family "SOV nat lime"
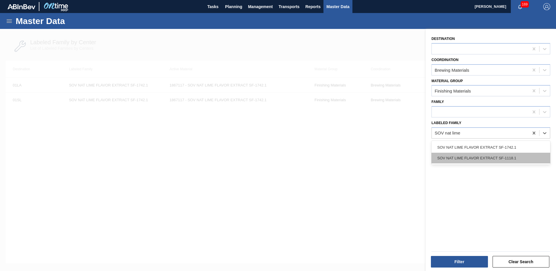
click at [523, 161] on div "SOV NAT LIME FLAVOR EXTRACT SF-1118.1" at bounding box center [490, 158] width 119 height 11
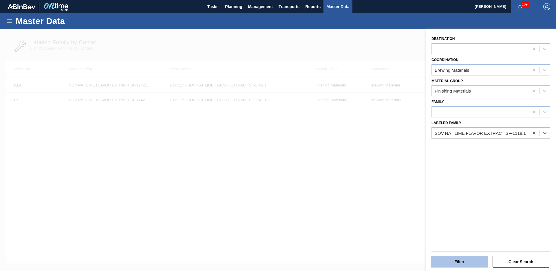
click at [466, 263] on button "Filter" at bounding box center [459, 262] width 57 height 12
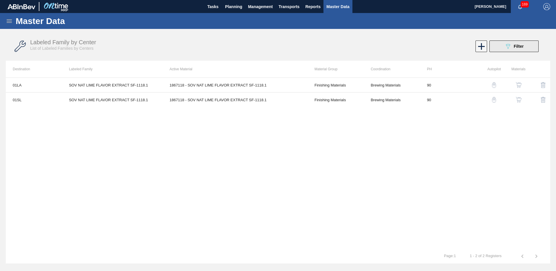
click at [527, 50] on button "089F7B8B-B2A5-4AFE-B5C0-19BA573D28AC Filter" at bounding box center [513, 47] width 49 height 12
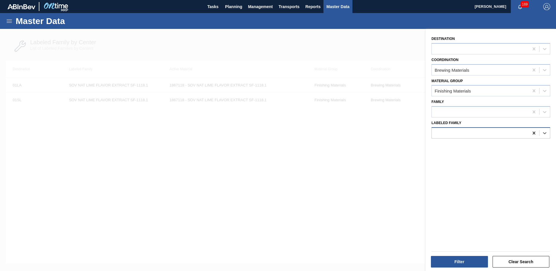
click at [535, 132] on icon at bounding box center [534, 133] width 6 height 6
type Family "sov N&A"
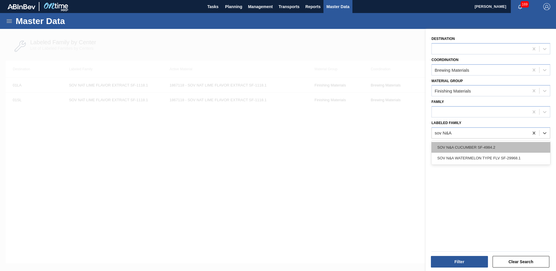
click at [510, 149] on div "SOV N&A CUCUMBER SF-4984.2" at bounding box center [490, 147] width 119 height 11
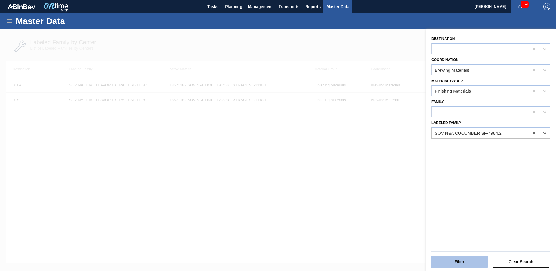
click at [468, 261] on button "Filter" at bounding box center [459, 262] width 57 height 12
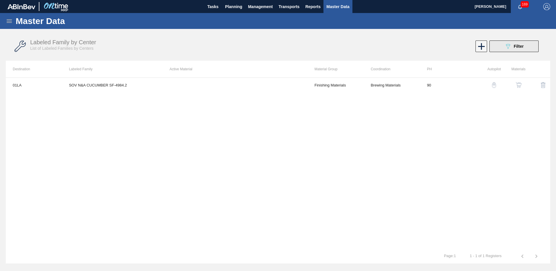
click at [523, 52] on button "089F7B8B-B2A5-4AFE-B5C0-19BA573D28AC Filter" at bounding box center [513, 47] width 49 height 12
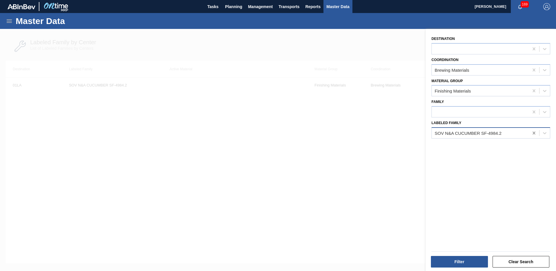
click at [533, 133] on icon at bounding box center [534, 133] width 6 height 6
type Family "NWN org dark"
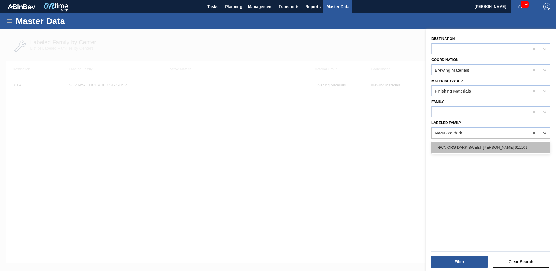
click at [508, 143] on div "NWN ORG DARK SWEET [PERSON_NAME] 611101" at bounding box center [490, 147] width 119 height 11
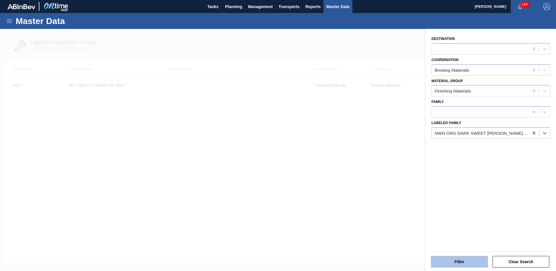
click at [456, 267] on button "Filter" at bounding box center [459, 262] width 57 height 12
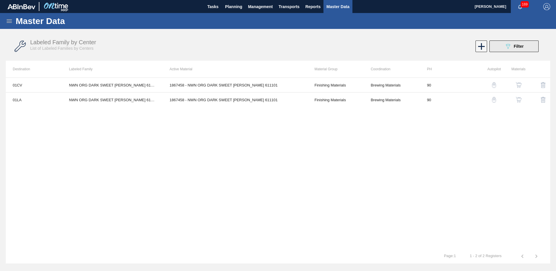
click at [504, 46] on button "089F7B8B-B2A5-4AFE-B5C0-19BA573D28AC Filter" at bounding box center [513, 47] width 49 height 12
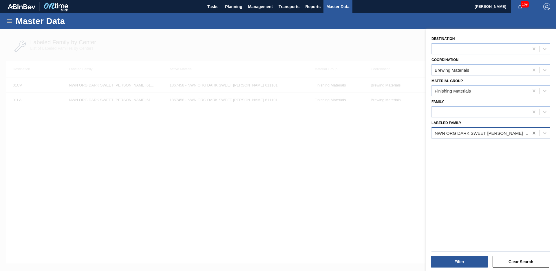
click at [533, 131] on icon at bounding box center [534, 133] width 6 height 6
type Family "IFF black cherr"
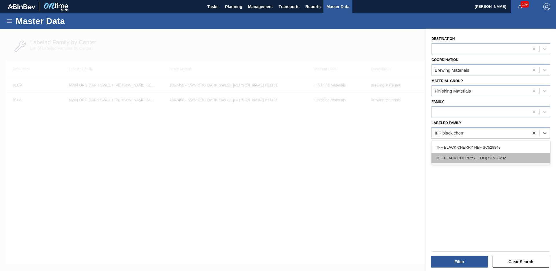
click at [444, 158] on div "IFF BLACK CHERRY (ETOH) SC953282" at bounding box center [490, 158] width 119 height 11
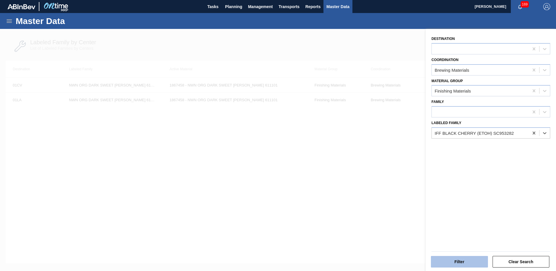
click at [460, 265] on button "Filter" at bounding box center [459, 262] width 57 height 12
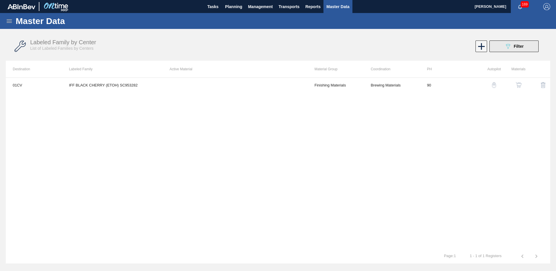
click at [518, 45] on span "Filter" at bounding box center [519, 46] width 10 height 5
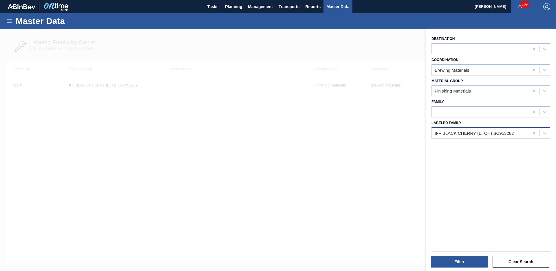
click at [528, 134] on div "IFF BLACK CHERRY (ETOH) SC953282" at bounding box center [480, 133] width 97 height 8
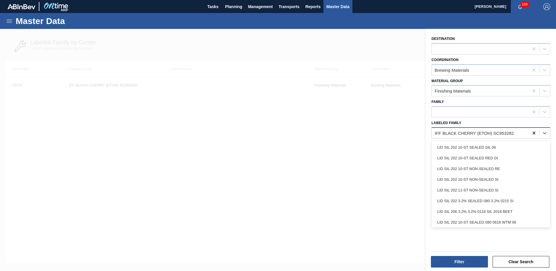
click at [535, 133] on icon at bounding box center [534, 133] width 6 height 6
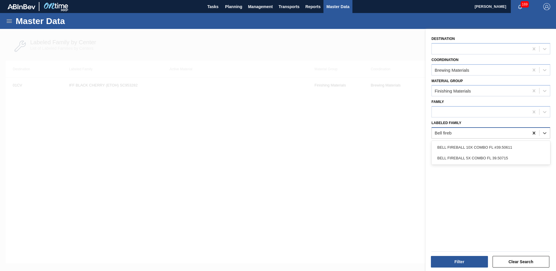
type Family "Bell fireba"
click at [537, 157] on div "BELL FIREBALL 5X COMBO FL 39.50715" at bounding box center [490, 158] width 119 height 11
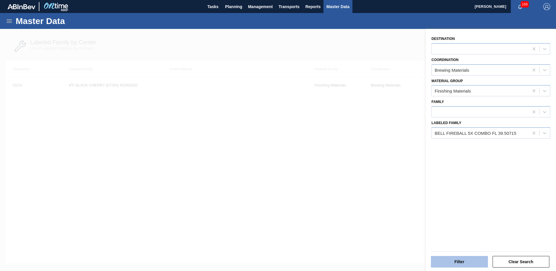
click at [469, 256] on button "Filter" at bounding box center [459, 262] width 57 height 12
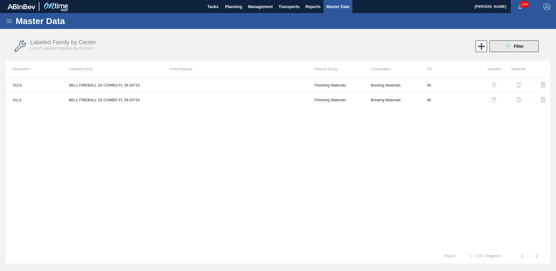
click at [515, 52] on button "089F7B8B-B2A5-4AFE-B5C0-19BA573D28AC Filter" at bounding box center [513, 47] width 49 height 12
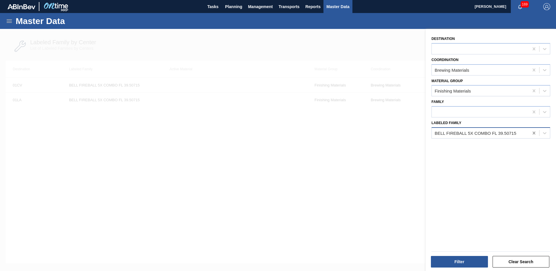
click at [532, 133] on icon at bounding box center [534, 133] width 6 height 6
type Family "nwn clar pine"
click at [453, 258] on button "Filter" at bounding box center [459, 262] width 57 height 12
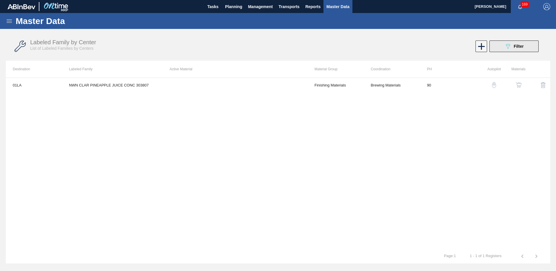
click at [531, 42] on button "089F7B8B-B2A5-4AFE-B5C0-19BA573D28AC Filter" at bounding box center [513, 47] width 49 height 12
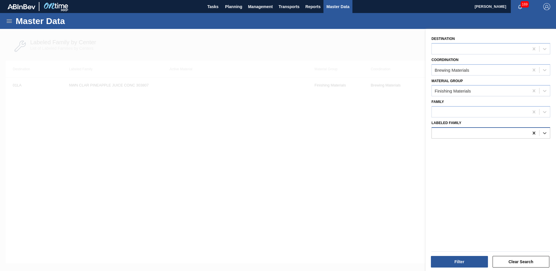
click at [535, 135] on icon at bounding box center [534, 133] width 6 height 6
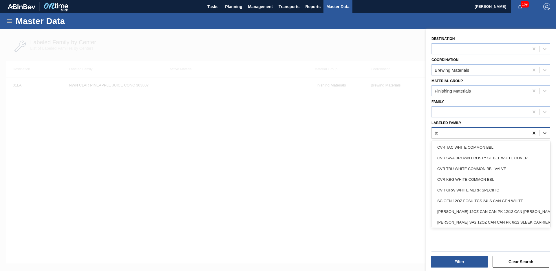
type Family "teq"
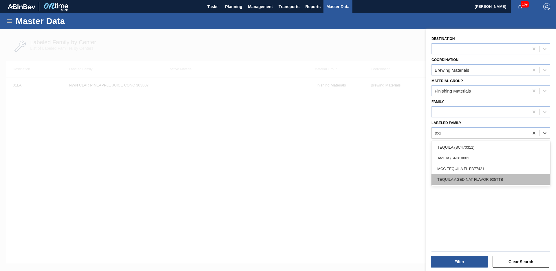
click at [505, 182] on div "TEQUILA AGED NAT FLAVOR 935TTB" at bounding box center [490, 179] width 119 height 11
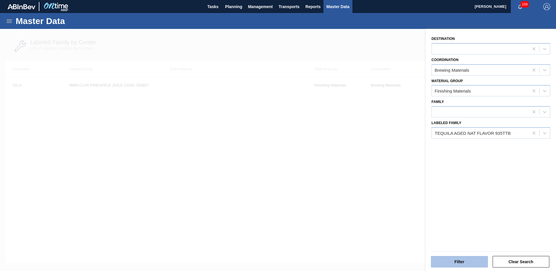
click at [464, 267] on button "Filter" at bounding box center [459, 262] width 57 height 12
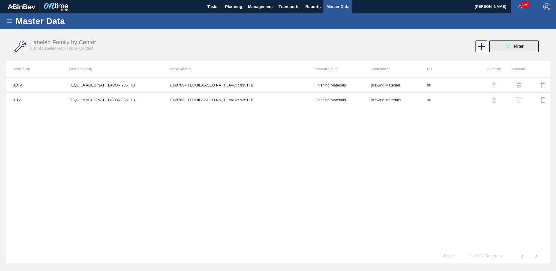
click at [533, 48] on button "089F7B8B-B2A5-4AFE-B5C0-19BA573D28AC Filter" at bounding box center [513, 47] width 49 height 12
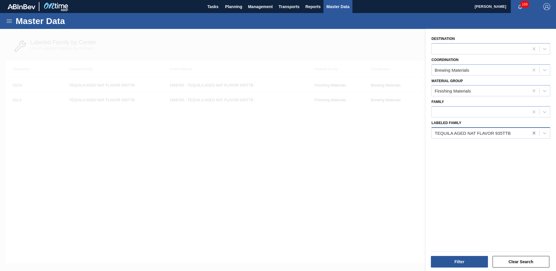
click at [533, 135] on icon at bounding box center [534, 133] width 6 height 6
type Family "Prickly pear nat"
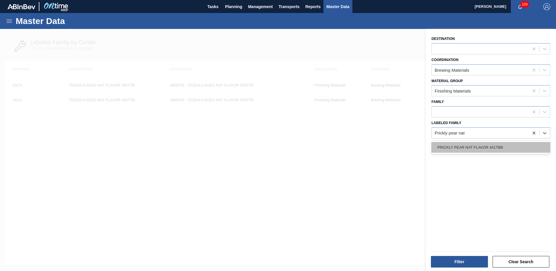
click at [497, 148] on div "PRICKLY PEAR NAT FLAVOR 441TBB" at bounding box center [490, 147] width 119 height 11
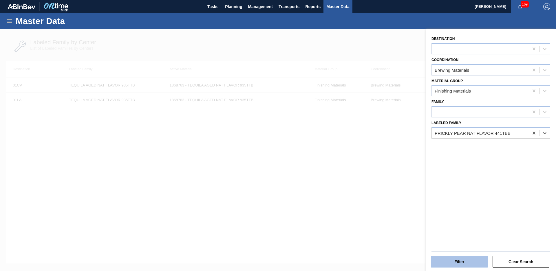
click at [453, 263] on button "Filter" at bounding box center [459, 262] width 57 height 12
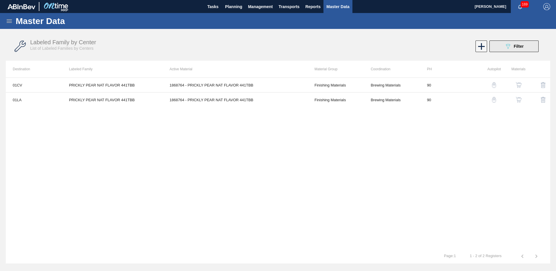
click at [503, 50] on button "089F7B8B-B2A5-4AFE-B5C0-19BA573D28AC Filter" at bounding box center [513, 47] width 49 height 12
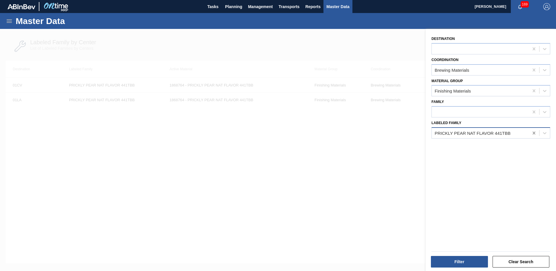
click at [536, 137] on div at bounding box center [534, 133] width 10 height 10
type Family "watermelon nat"
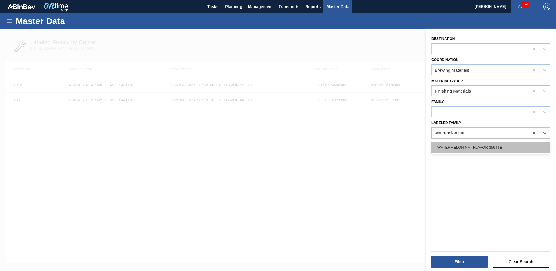
click at [490, 149] on div "WATERMELON NAT FLAVOR 356TTB" at bounding box center [490, 147] width 119 height 11
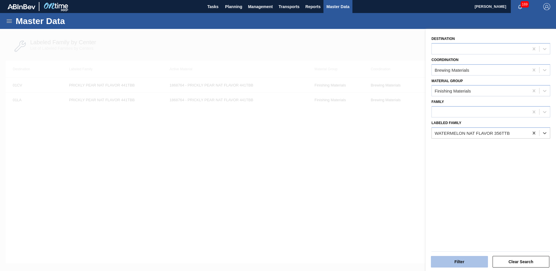
click at [463, 260] on button "Filter" at bounding box center [459, 262] width 57 height 12
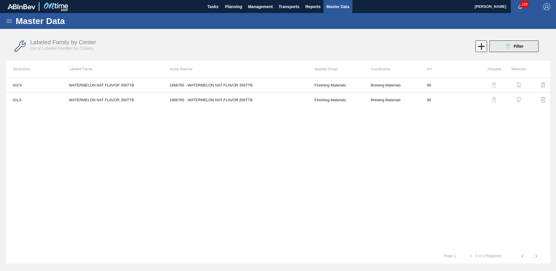
click at [507, 50] on button "089F7B8B-B2A5-4AFE-B5C0-19BA573D28AC Filter" at bounding box center [513, 47] width 49 height 12
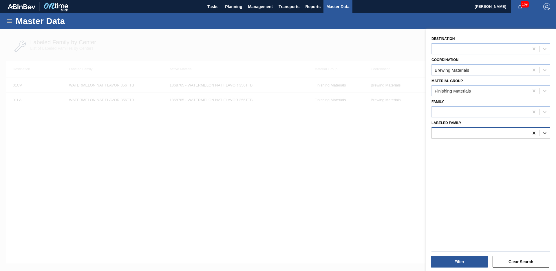
click at [531, 133] on icon at bounding box center [534, 133] width 6 height 6
type Family "lemon lime nat flavor"
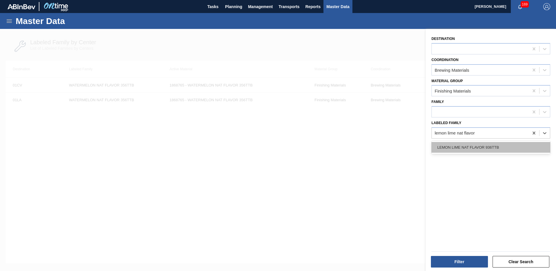
click at [498, 144] on div "LEMON LIME NAT FLAVOR 936TTB" at bounding box center [490, 147] width 119 height 11
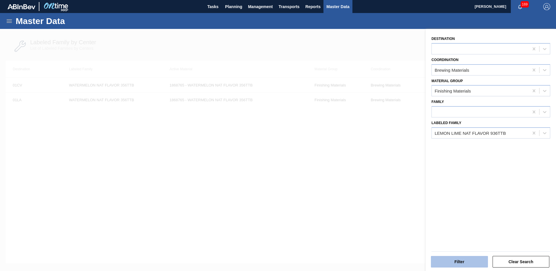
click at [472, 256] on button "Filter" at bounding box center [459, 262] width 57 height 12
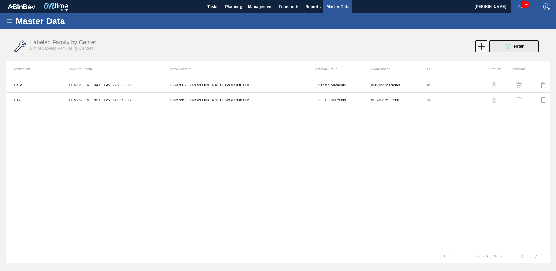
click at [507, 52] on button "089F7B8B-B2A5-4AFE-B5C0-19BA573D28AC Filter" at bounding box center [513, 47] width 49 height 12
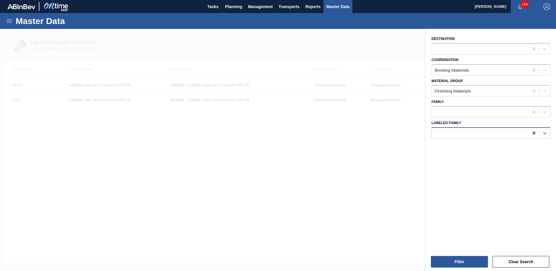
click at [536, 133] on div at bounding box center [534, 133] width 10 height 10
type Family "lemon lime nat"
click at [451, 260] on button "Filter" at bounding box center [459, 262] width 57 height 12
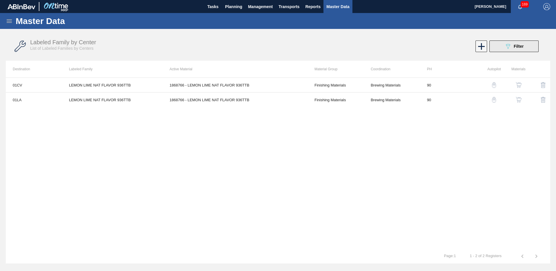
click at [531, 52] on button "089F7B8B-B2A5-4AFE-B5C0-19BA573D28AC Filter" at bounding box center [513, 47] width 49 height 12
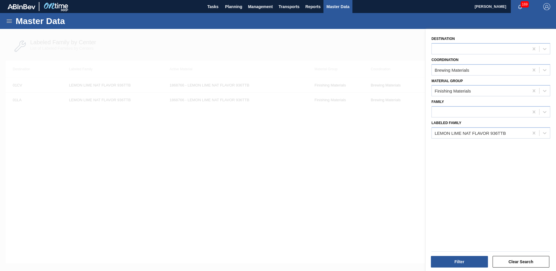
click at [528, 53] on div at bounding box center [480, 49] width 97 height 8
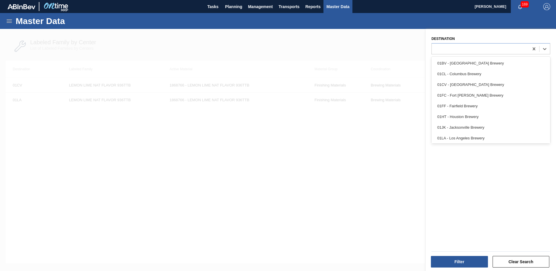
click at [458, 214] on div "Destination option 01LA - Los Angeles Brewery focused, 8 of 12. 12 results avai…" at bounding box center [491, 151] width 130 height 244
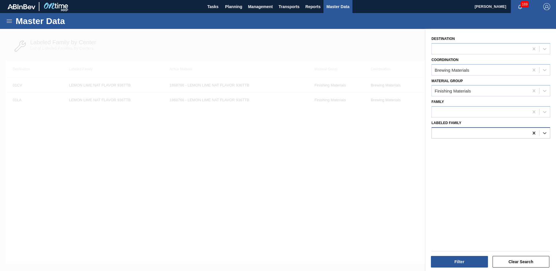
click at [534, 131] on icon at bounding box center [534, 133] width 6 height 6
type Family "blackberry rasp"
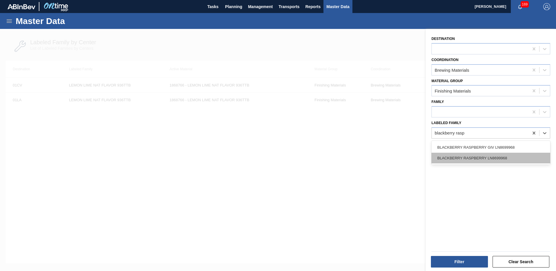
click at [513, 155] on div "BLACKBERRY RASPBERRY LN8699968" at bounding box center [490, 158] width 119 height 11
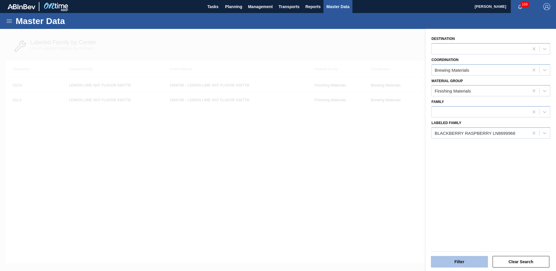
click at [466, 263] on button "Filter" at bounding box center [459, 262] width 57 height 12
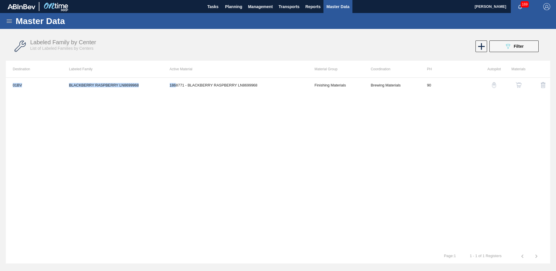
drag, startPoint x: 176, startPoint y: 88, endPoint x: 245, endPoint y: 96, distance: 69.7
click at [244, 96] on div "01BV BLACKBERRY RASPBERRY LN8699968 1868771 - BLACKBERRY RASPBERRY LN8699968 Fi…" at bounding box center [278, 164] width 544 height 172
drag, startPoint x: 245, startPoint y: 96, endPoint x: 259, endPoint y: 132, distance: 38.4
click at [259, 132] on div "01BV BLACKBERRY RASPBERRY LN8699968 1868771 - BLACKBERRY RASPBERRY LN8699968 Fi…" at bounding box center [278, 164] width 544 height 172
click at [507, 41] on button "089F7B8B-B2A5-4AFE-B5C0-19BA573D28AC Filter" at bounding box center [513, 47] width 49 height 12
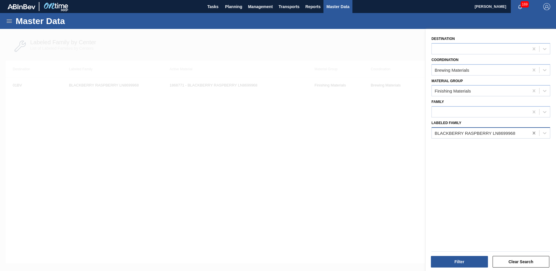
click at [532, 135] on icon at bounding box center [534, 133] width 6 height 6
type Family "nwn rsp"
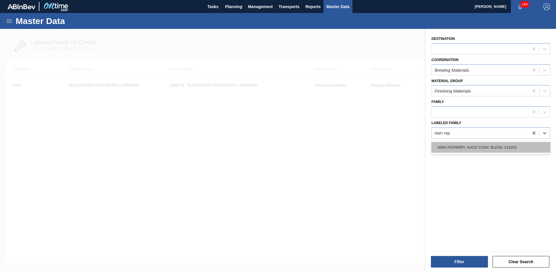
click at [520, 148] on div "NWN RSPBRRY JUICE CONC BLEND 314203" at bounding box center [490, 147] width 119 height 11
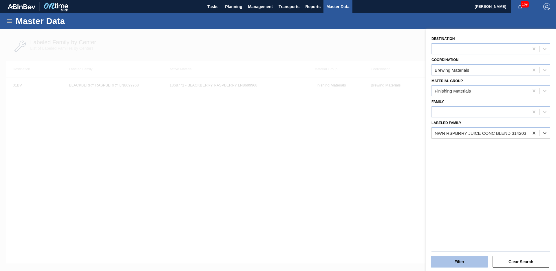
click at [480, 261] on button "Filter" at bounding box center [459, 262] width 57 height 12
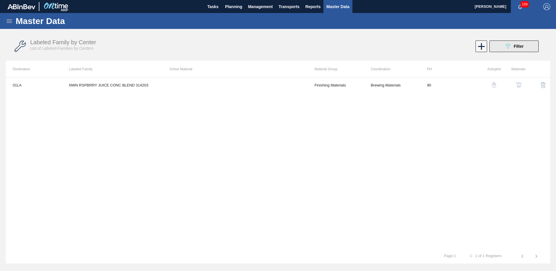
click at [510, 45] on icon "089F7B8B-B2A5-4AFE-B5C0-19BA573D28AC" at bounding box center [507, 46] width 7 height 7
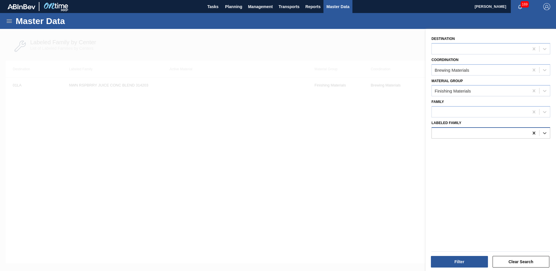
click at [533, 136] on div at bounding box center [534, 133] width 10 height 10
type Family "smooth"
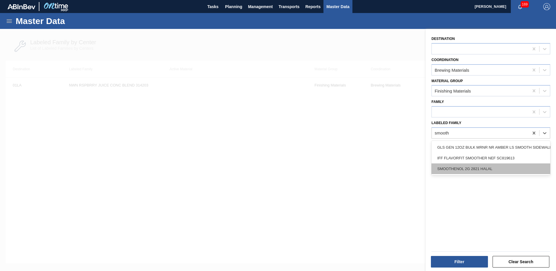
click at [484, 170] on div "SMOOTHENOL 2G 2821 HALAL" at bounding box center [490, 169] width 119 height 11
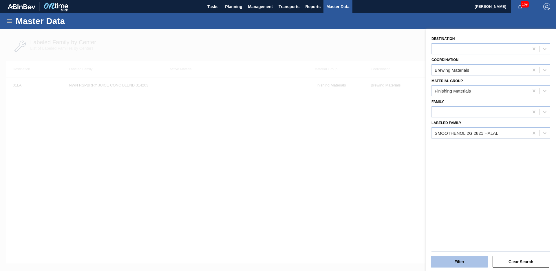
click at [478, 261] on button "Filter" at bounding box center [459, 262] width 57 height 12
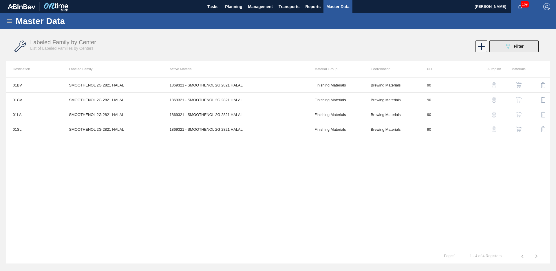
click at [525, 51] on button "089F7B8B-B2A5-4AFE-B5C0-19BA573D28AC Filter" at bounding box center [513, 47] width 49 height 12
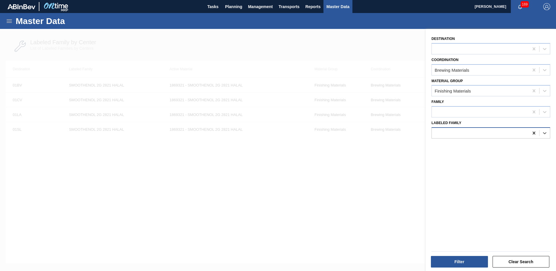
click at [533, 136] on icon at bounding box center [534, 133] width 6 height 6
type Family "raspberry nef iff"
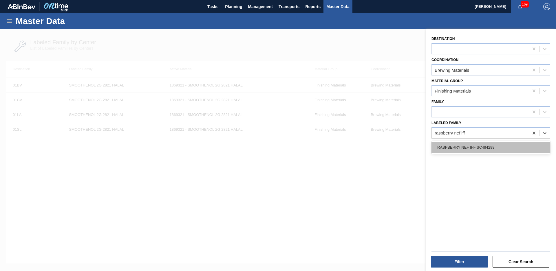
click at [441, 149] on div "RASPBERRY NEF IFF SC484299" at bounding box center [490, 147] width 119 height 11
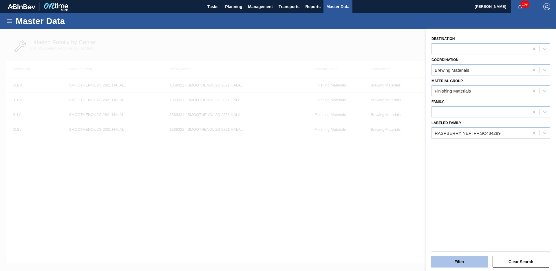
click at [473, 263] on button "Filter" at bounding box center [459, 262] width 57 height 12
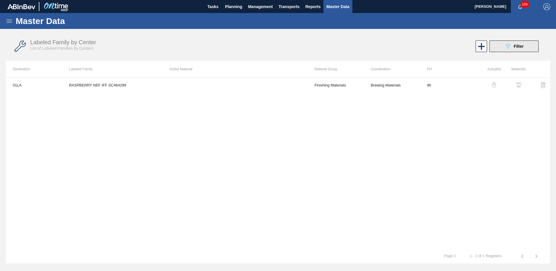
click at [502, 50] on button "089F7B8B-B2A5-4AFE-B5C0-19BA573D28AC Filter" at bounding box center [513, 47] width 49 height 12
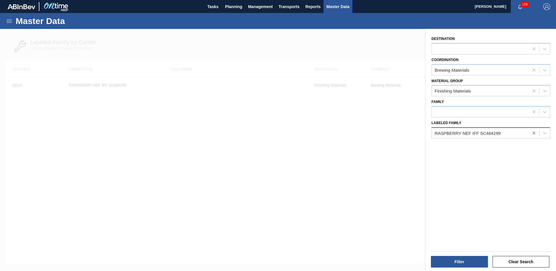
click at [531, 135] on icon at bounding box center [534, 133] width 6 height 6
type Family "Lemon (sour"
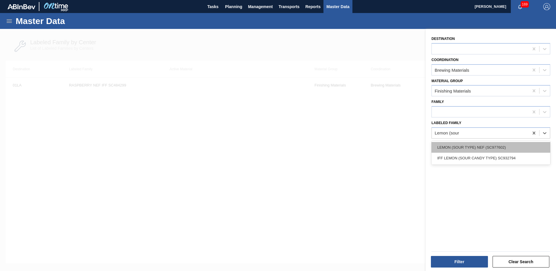
click at [488, 147] on div "LEMON (SOUR TYPE) NEF (SC977602)" at bounding box center [490, 147] width 119 height 11
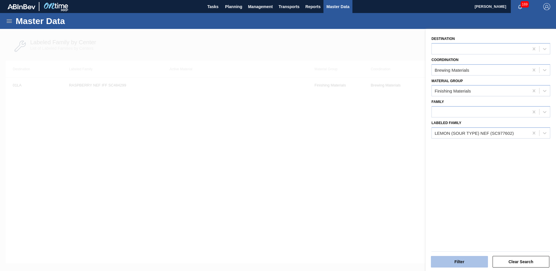
click at [461, 268] on button "Filter" at bounding box center [459, 262] width 57 height 12
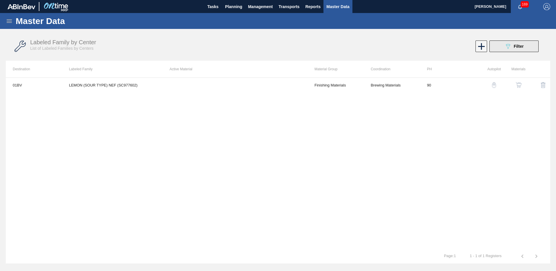
click at [518, 46] on span "Filter" at bounding box center [519, 46] width 10 height 5
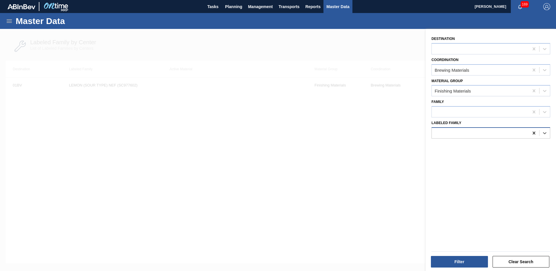
click at [533, 134] on icon at bounding box center [534, 133] width 6 height 6
type Family "Orange tru"
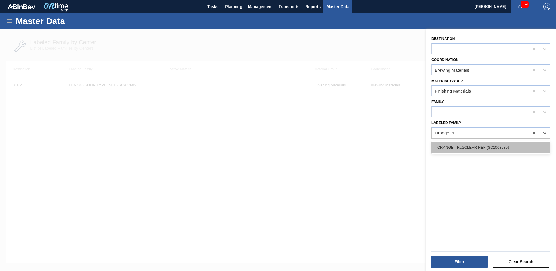
click at [512, 151] on div "ORANGE TRU2CLEAR NEF (SC1008585)" at bounding box center [490, 147] width 119 height 11
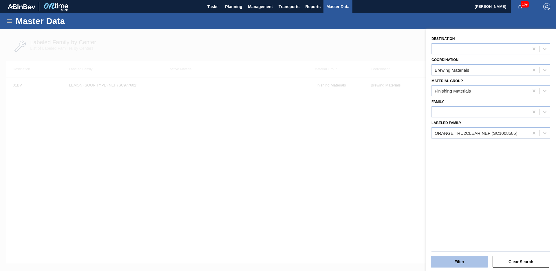
click at [478, 265] on button "Filter" at bounding box center [459, 262] width 57 height 12
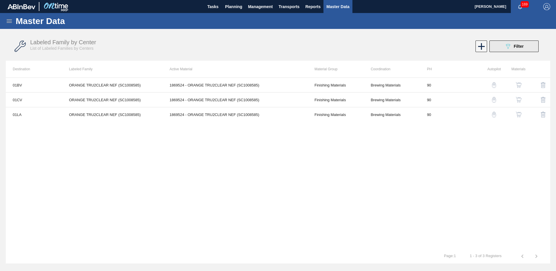
click at [517, 49] on div "089F7B8B-B2A5-4AFE-B5C0-19BA573D28AC Filter" at bounding box center [513, 46] width 19 height 7
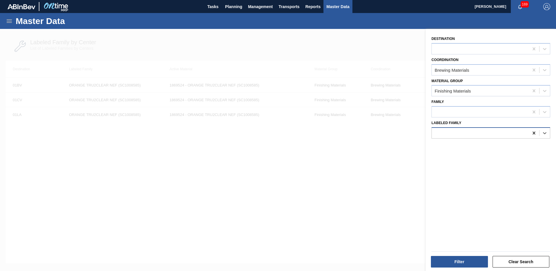
click at [530, 133] on div at bounding box center [534, 133] width 10 height 10
type Family "nat citrus"
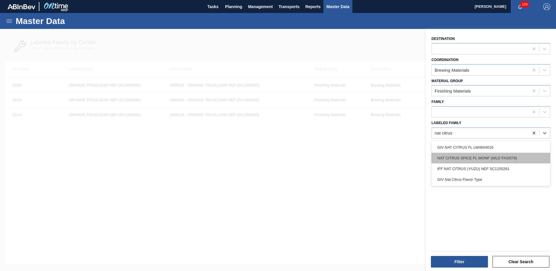
click at [502, 155] on div "NAT CITRUS SPICE FL WONF (WLD FASI578)" at bounding box center [490, 158] width 119 height 11
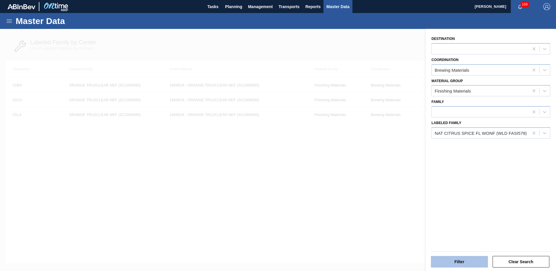
click at [476, 260] on button "Filter" at bounding box center [459, 262] width 57 height 12
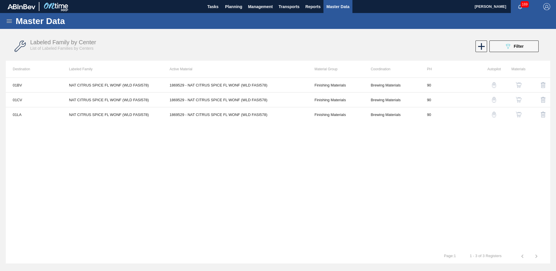
click at [509, 54] on div "Labeled Family by Center List of Labeled Families by Centers 089F7B8B-B2A5-4AFE…" at bounding box center [278, 47] width 544 height 22
click at [510, 49] on icon "089F7B8B-B2A5-4AFE-B5C0-19BA573D28AC" at bounding box center [507, 46] width 7 height 7
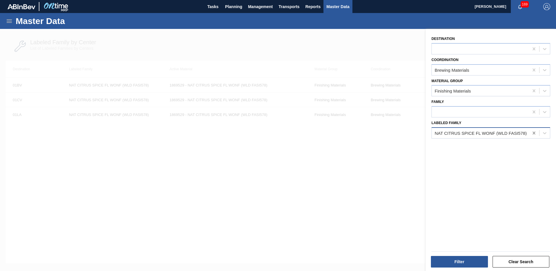
drag, startPoint x: 537, startPoint y: 134, endPoint x: 534, endPoint y: 135, distance: 3.0
click at [534, 135] on div at bounding box center [534, 133] width 10 height 10
type Family "foam head"
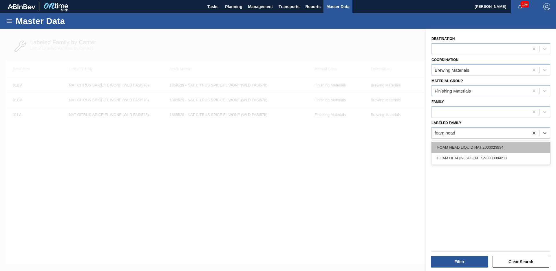
click at [494, 149] on div "FOAM HEAD LIQUID NAT 2000023934" at bounding box center [490, 147] width 119 height 11
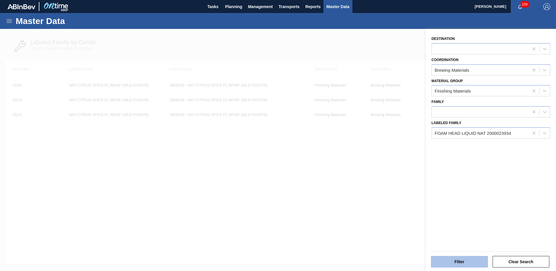
click at [462, 259] on button "Filter" at bounding box center [459, 262] width 57 height 12
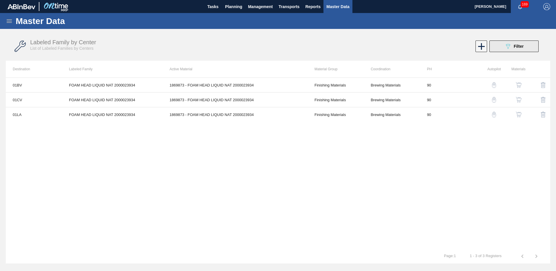
click at [497, 50] on button "089F7B8B-B2A5-4AFE-B5C0-19BA573D28AC Filter" at bounding box center [513, 47] width 49 height 12
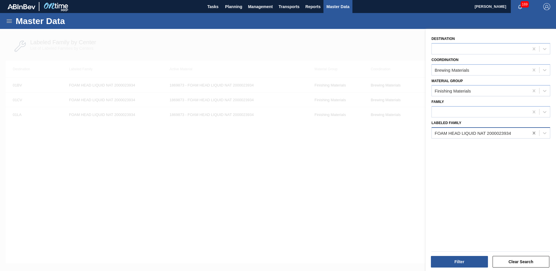
click at [534, 133] on icon at bounding box center [534, 133] width 6 height 6
type Family "nat mango flavor"
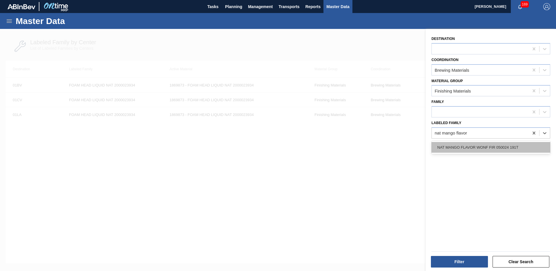
click at [512, 147] on div "NAT MANGO FLAVOR WONF FIR 050024 191T" at bounding box center [490, 147] width 119 height 11
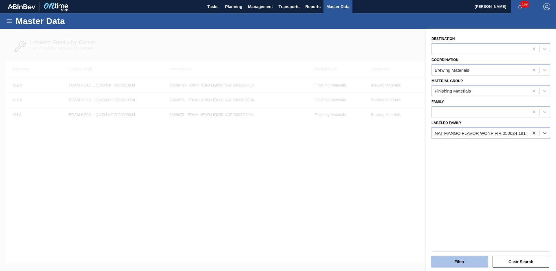
click at [456, 259] on button "Filter" at bounding box center [459, 262] width 57 height 12
